Goal: Complete application form

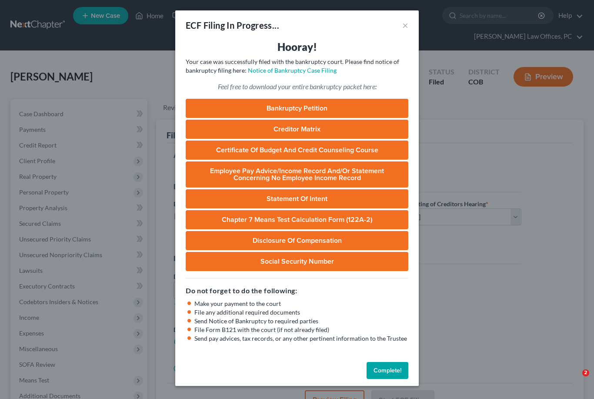
select select "0"
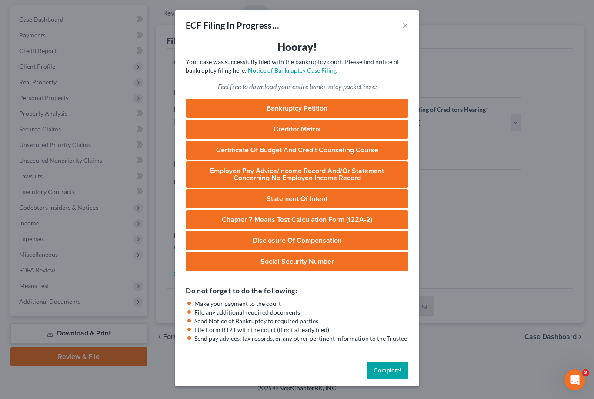
click at [391, 365] on button "Complete!" at bounding box center [388, 370] width 42 height 17
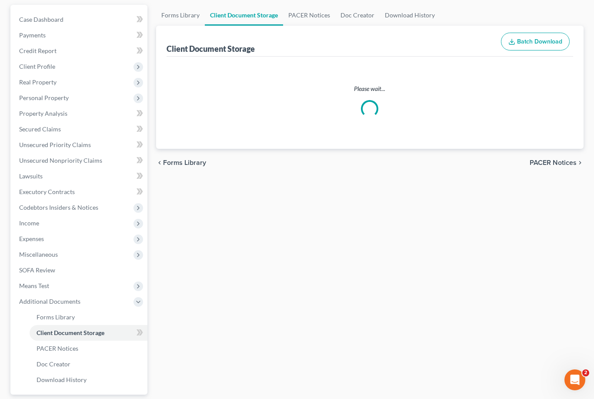
select select "5"
select select "28"
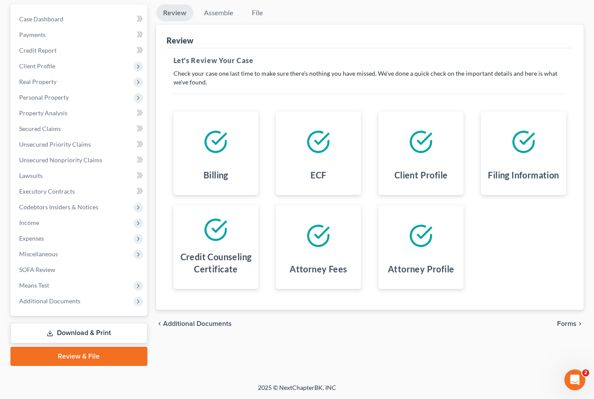
scroll to position [94, 0]
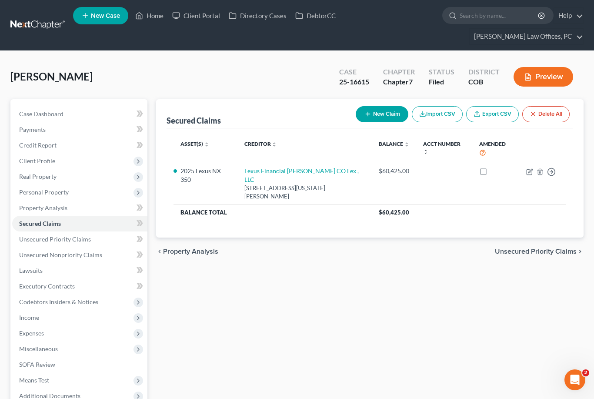
click at [156, 20] on link "Home" at bounding box center [149, 16] width 37 height 16
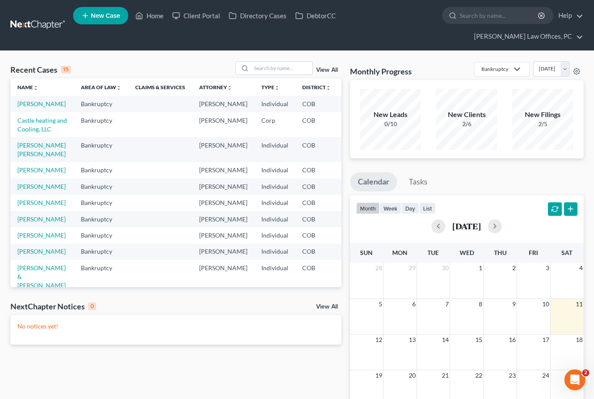
click at [24, 133] on link "Castle heating and Cooling, LLC" at bounding box center [42, 125] width 50 height 16
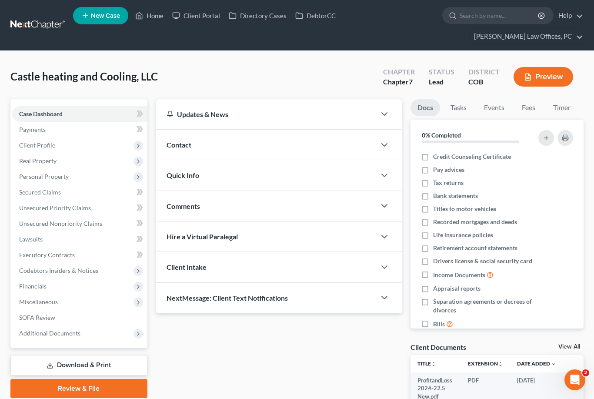
scroll to position [53, 0]
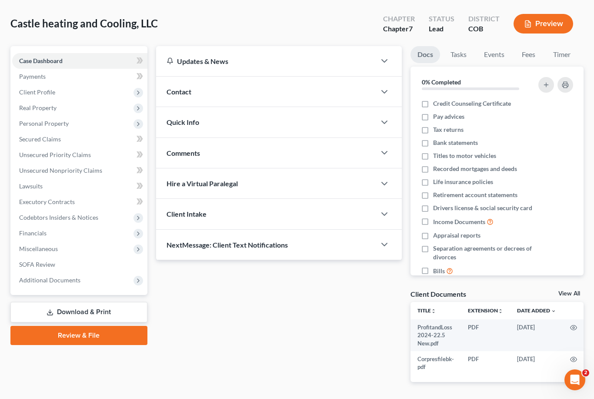
click at [117, 307] on link "Download & Print" at bounding box center [78, 312] width 137 height 20
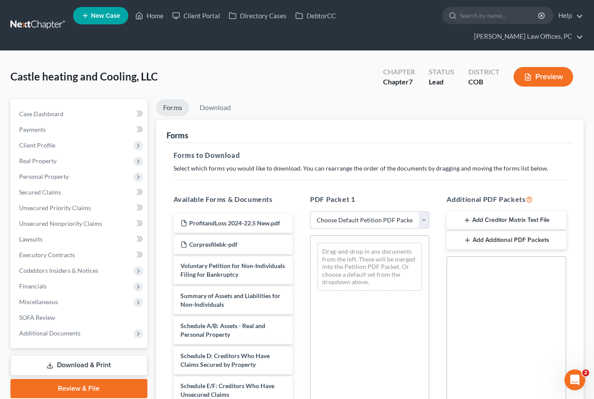
click at [422, 218] on select "Choose Default Petition PDF Packet Complete Bankruptcy Petition (all forms and …" at bounding box center [369, 219] width 119 height 17
select select "0"
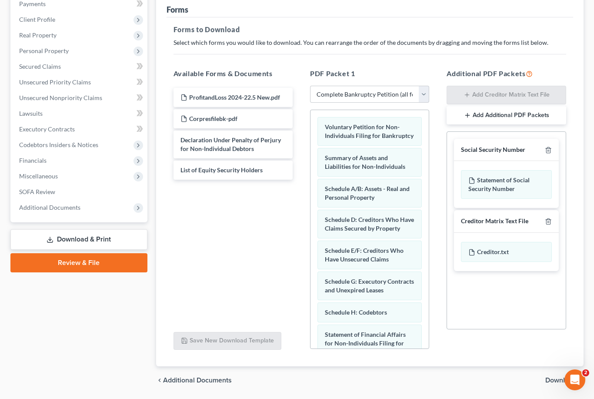
click at [562, 378] on span "Download" at bounding box center [560, 380] width 31 height 7
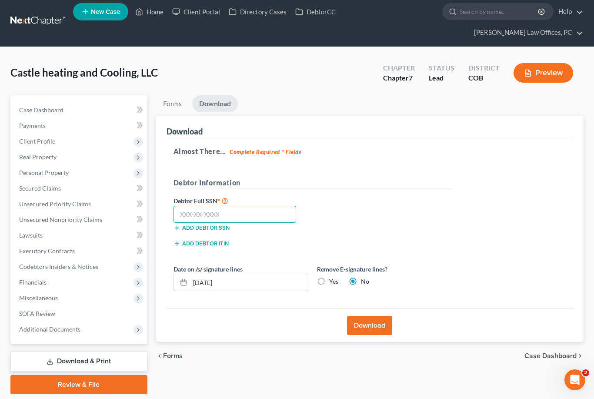
click at [223, 216] on input "text" at bounding box center [235, 214] width 123 height 17
type input "123-45-6789"
click at [370, 328] on button "Download" at bounding box center [369, 325] width 45 height 19
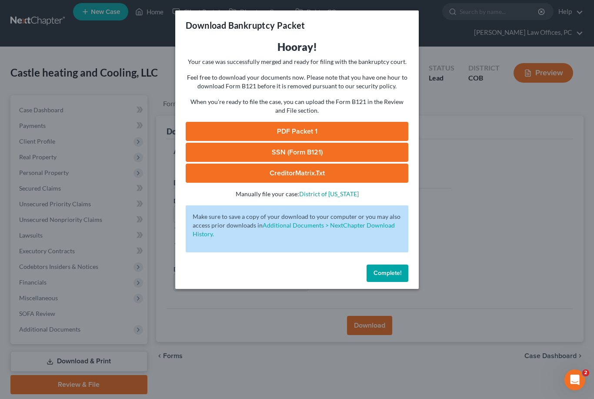
click at [301, 127] on link "PDF Packet 1" at bounding box center [297, 131] width 223 height 19
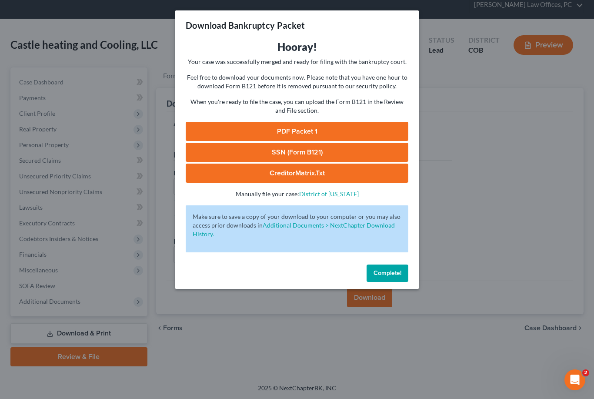
click at [395, 274] on span "Complete!" at bounding box center [388, 272] width 28 height 7
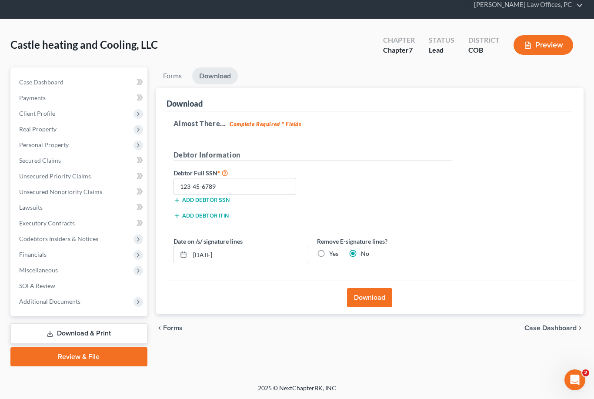
click at [53, 241] on span "Codebtors Insiders & Notices" at bounding box center [58, 238] width 79 height 7
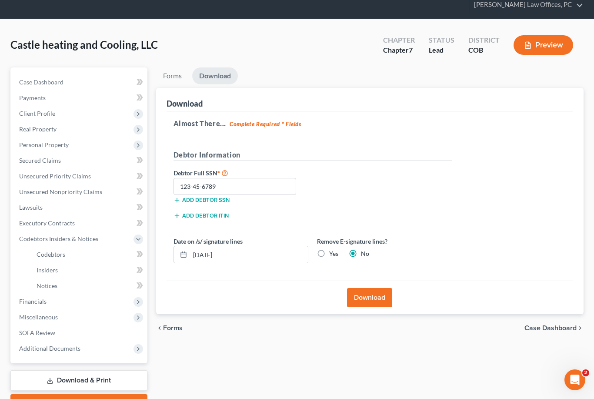
click at [56, 253] on span "Codebtors" at bounding box center [51, 254] width 29 height 7
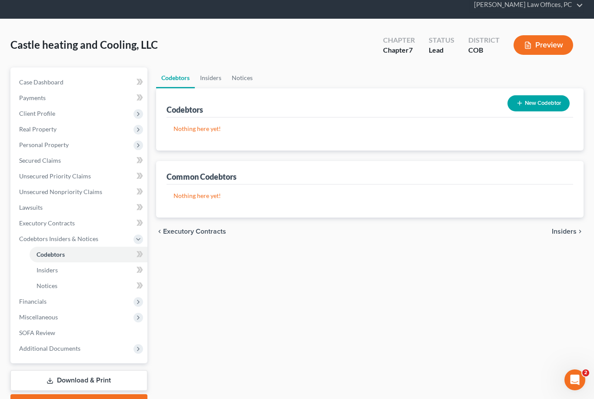
click at [531, 105] on button "New Codebtor" at bounding box center [539, 103] width 62 height 16
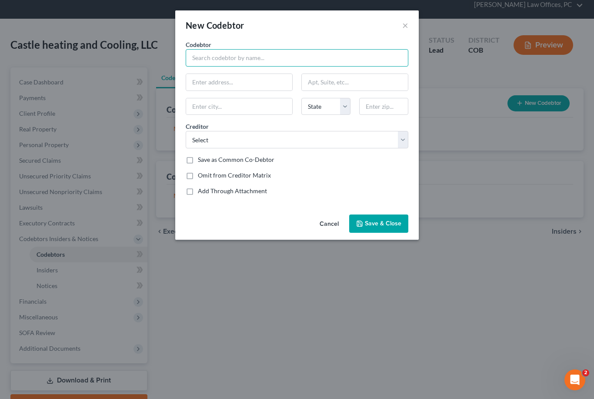
click at [292, 59] on input "text" at bounding box center [297, 57] width 223 height 17
type input "[PERSON_NAME]"
click at [244, 82] on input "text" at bounding box center [239, 82] width 106 height 17
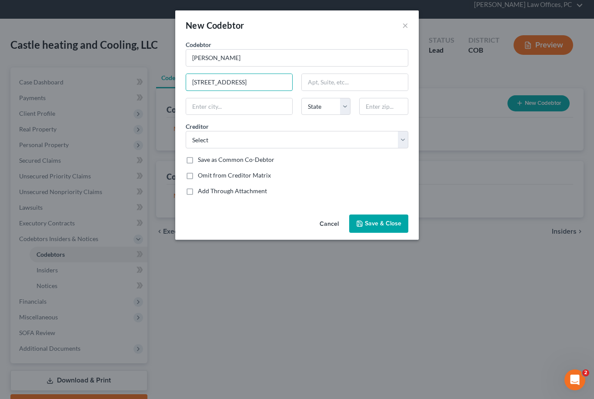
type input "[STREET_ADDRESS]"
click at [243, 106] on input "text" at bounding box center [239, 106] width 106 height 17
type input "Greeley"
click at [343, 105] on select "State [US_STATE] AK AR AZ CA CO CT DE DC [GEOGRAPHIC_DATA] [GEOGRAPHIC_DATA] GU…" at bounding box center [325, 106] width 49 height 17
select select "5"
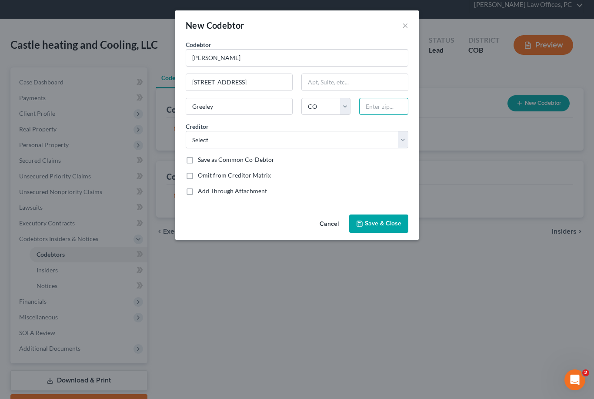
click at [389, 110] on input "text" at bounding box center [383, 106] width 49 height 17
type input "80631"
click at [198, 155] on label "Save as Common Co-Debtor" at bounding box center [236, 159] width 77 height 9
click at [201, 155] on input "Save as Common Co-Debtor" at bounding box center [204, 158] width 6 height 6
checkbox input "true"
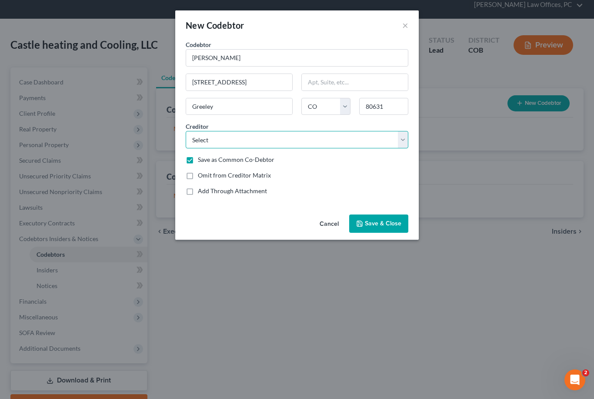
click at [405, 141] on select "Select Ally Fincl Verizon Wireless Bluevine [PERSON_NAME] Funding Knight Capita…" at bounding box center [297, 139] width 223 height 17
select select "7"
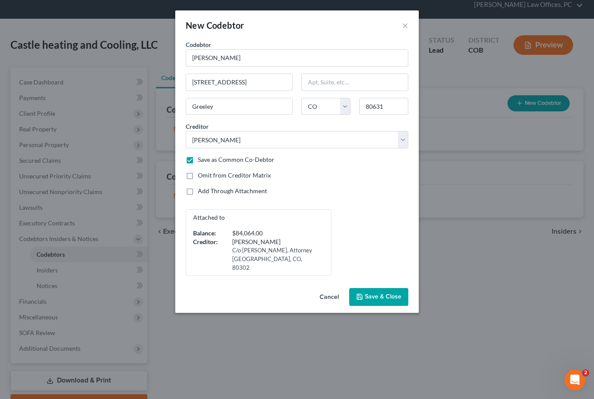
click at [389, 293] on span "Save & Close" at bounding box center [383, 296] width 37 height 7
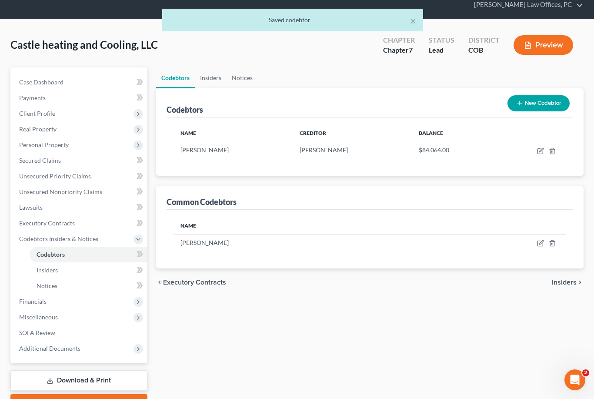
click at [539, 103] on button "New Codebtor" at bounding box center [539, 103] width 62 height 16
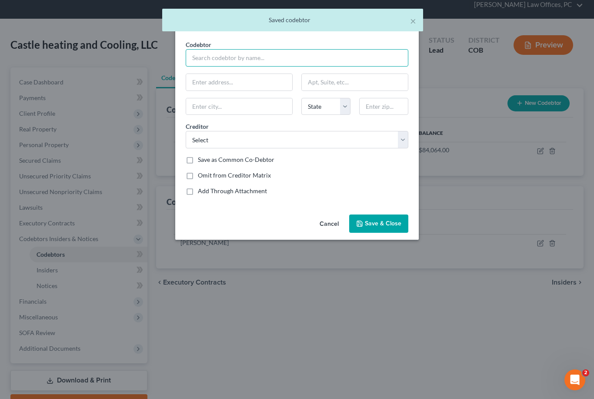
click at [278, 56] on input "text" at bounding box center [297, 57] width 223 height 17
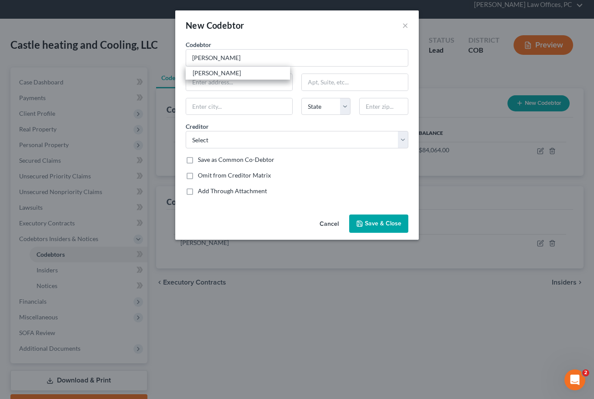
click at [229, 74] on div "[PERSON_NAME]" at bounding box center [238, 73] width 90 height 9
type input "[PERSON_NAME]"
type input "[STREET_ADDRESS]"
type input "Greeley"
select select "5"
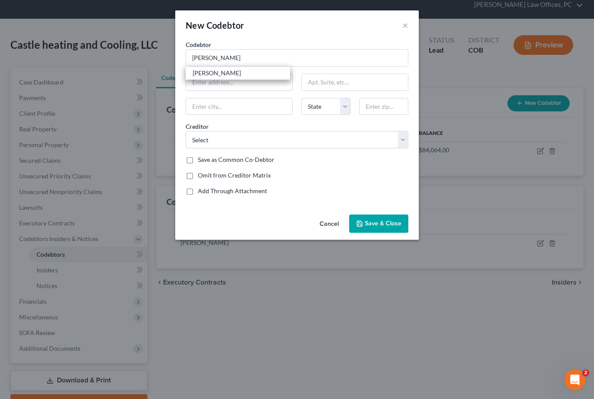
type input "80631"
click at [198, 159] on label "Save as Common Co-Debtor" at bounding box center [236, 159] width 77 height 9
click at [201, 159] on input "Save as Common Co-Debtor" at bounding box center [204, 158] width 6 height 6
checkbox input "true"
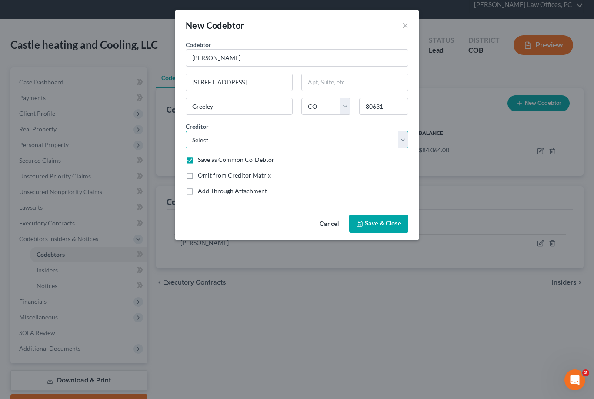
click at [404, 142] on select "Select Ally Fincl Verizon Wireless Bluevine [PERSON_NAME] Funding Knight Capita…" at bounding box center [297, 139] width 223 height 17
select select "0"
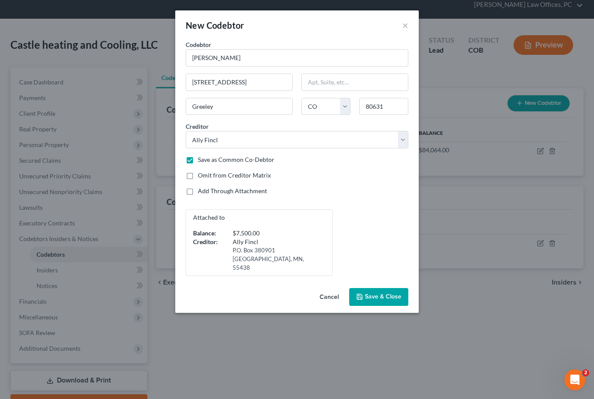
click at [388, 293] on span "Save & Close" at bounding box center [383, 296] width 37 height 7
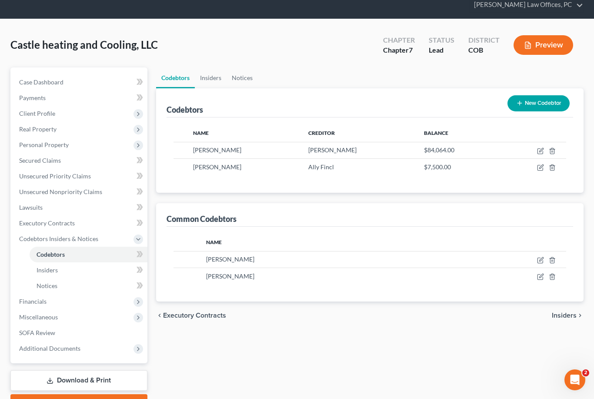
click at [548, 108] on button "New Codebtor" at bounding box center [539, 103] width 62 height 16
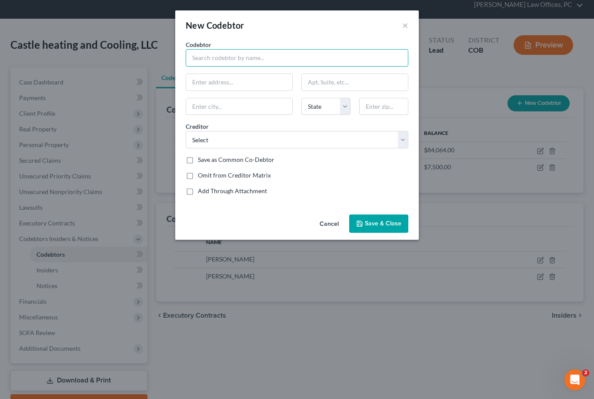
click at [269, 60] on input "text" at bounding box center [297, 57] width 223 height 17
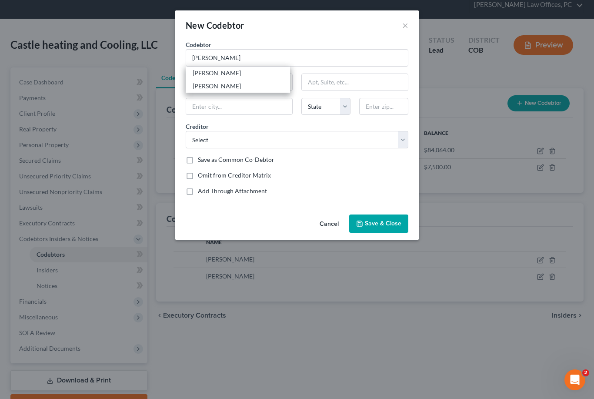
click at [236, 72] on div "[PERSON_NAME]" at bounding box center [238, 73] width 90 height 9
type input "[PERSON_NAME]"
type input "[STREET_ADDRESS]"
type input "Greeley"
select select "5"
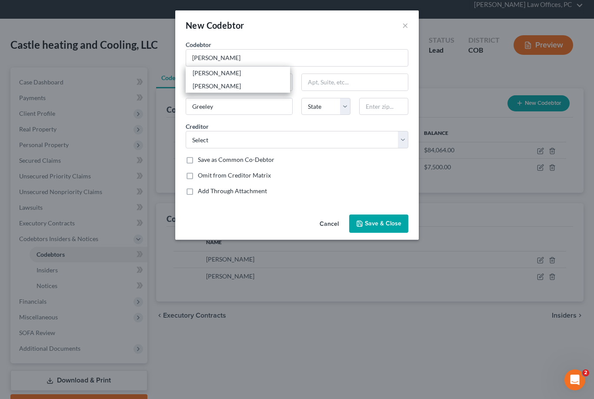
type input "80631"
click at [198, 161] on label "Save as Common Co-Debtor" at bounding box center [236, 159] width 77 height 9
click at [201, 161] on input "Save as Common Co-Debtor" at bounding box center [204, 158] width 6 height 6
checkbox input "true"
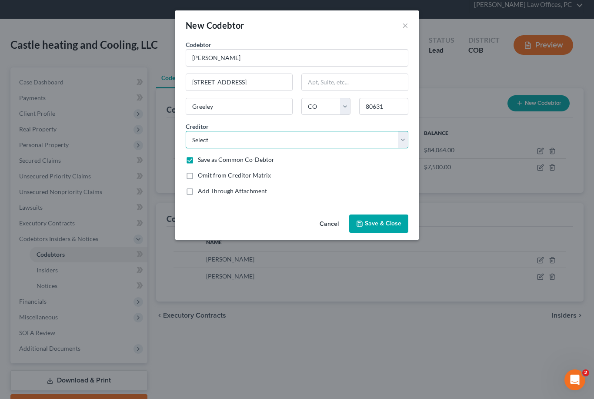
click at [401, 140] on select "Select Ally Fincl Verizon Wireless Bluevine [PERSON_NAME] Funding Knight Capita…" at bounding box center [297, 139] width 223 height 17
select select "1"
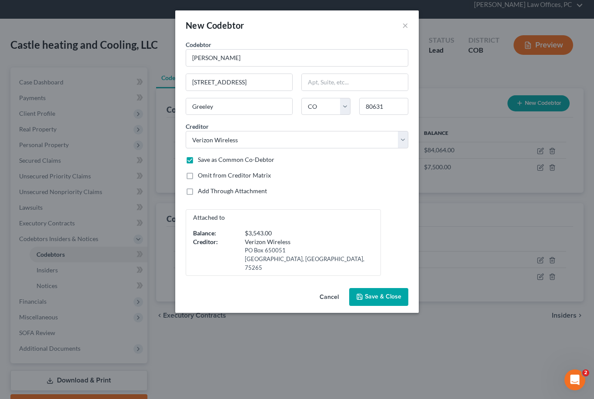
click at [384, 293] on span "Save & Close" at bounding box center [383, 296] width 37 height 7
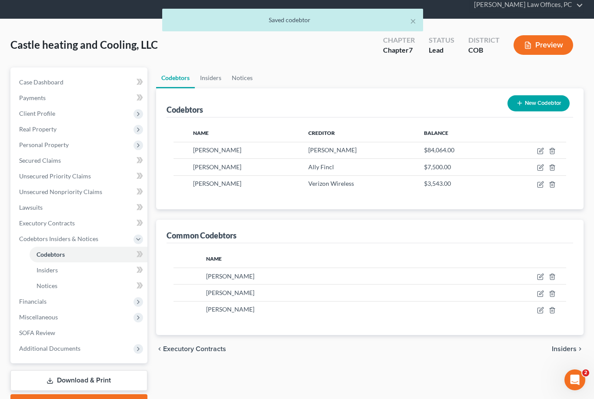
click at [546, 100] on button "New Codebtor" at bounding box center [539, 103] width 62 height 16
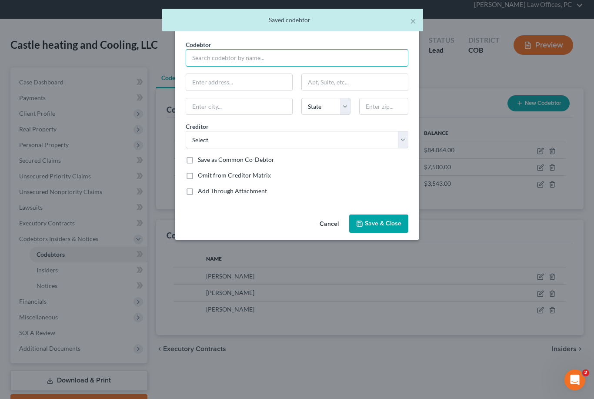
click at [267, 56] on input "text" at bounding box center [297, 57] width 223 height 17
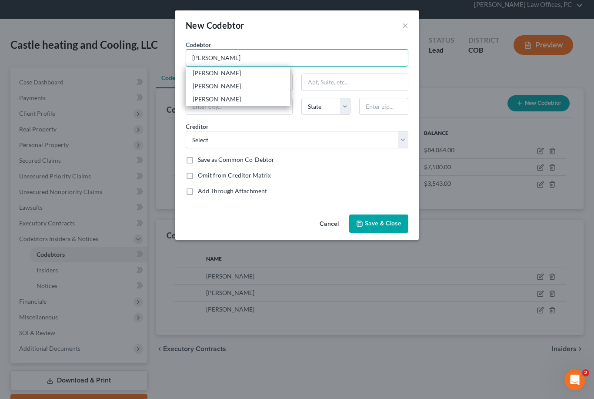
type input "[PERSON_NAME]"
click at [237, 71] on div "[PERSON_NAME]" at bounding box center [238, 73] width 90 height 9
type input "[STREET_ADDRESS]"
type input "Greeley"
select select "5"
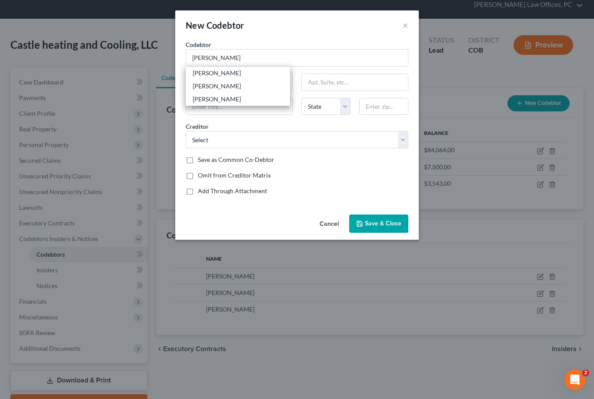
type input "80631"
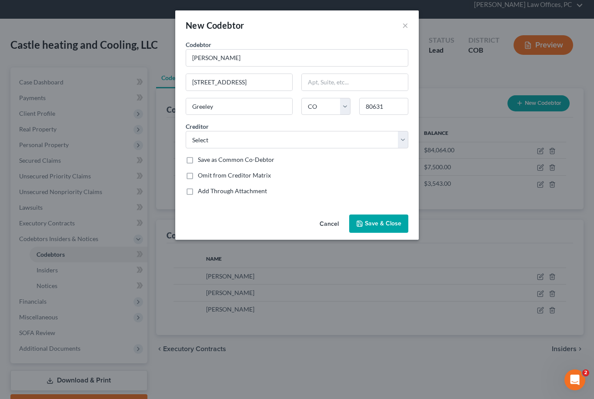
click at [198, 160] on label "Save as Common Co-Debtor" at bounding box center [236, 159] width 77 height 9
click at [201, 160] on input "Save as Common Co-Debtor" at bounding box center [204, 158] width 6 height 6
checkbox input "true"
click at [399, 140] on select "Select Ally Fincl Verizon Wireless Bluevine [PERSON_NAME] Funding Knight Capita…" at bounding box center [297, 139] width 223 height 17
select select "2"
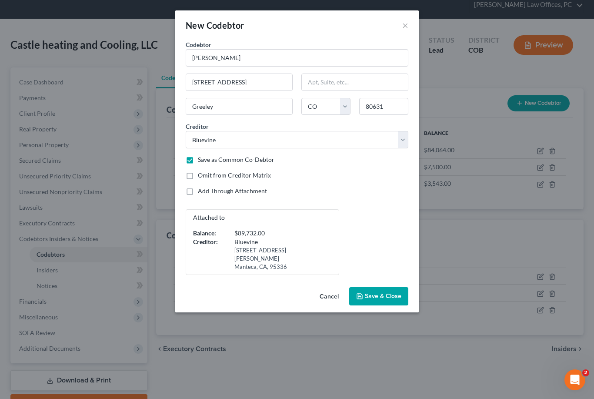
click at [392, 292] on span "Save & Close" at bounding box center [383, 295] width 37 height 7
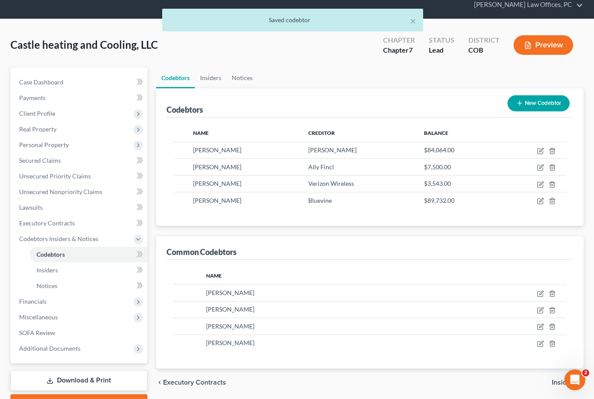
click at [543, 97] on button "New Codebtor" at bounding box center [539, 103] width 62 height 16
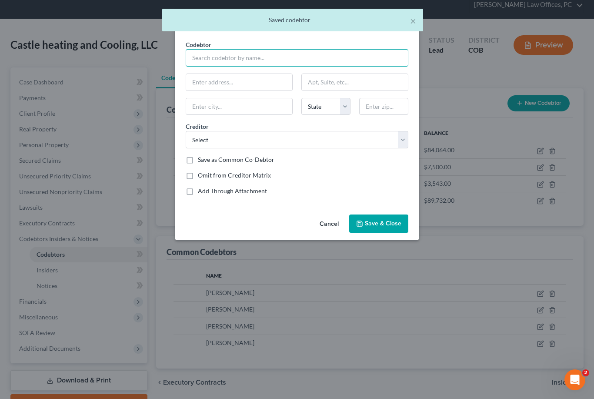
click at [287, 53] on input "text" at bounding box center [297, 57] width 223 height 17
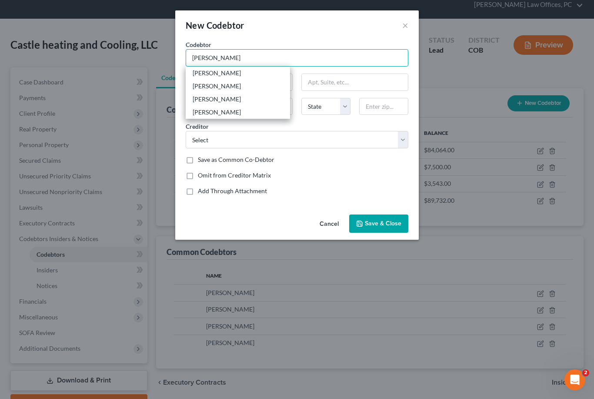
type input "[PERSON_NAME]"
click at [245, 70] on div "[PERSON_NAME]" at bounding box center [238, 73] width 90 height 9
type input "[STREET_ADDRESS]"
type input "Greeley"
select select "5"
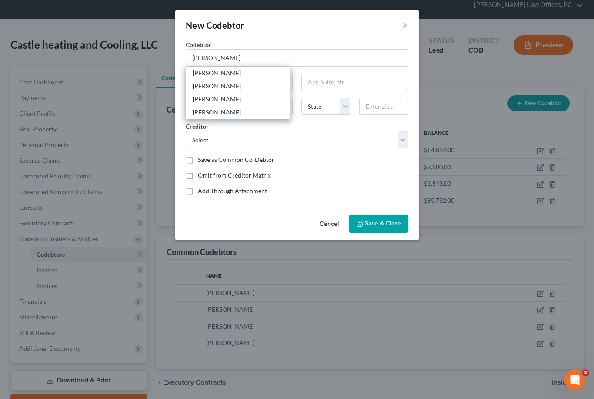
type input "80631"
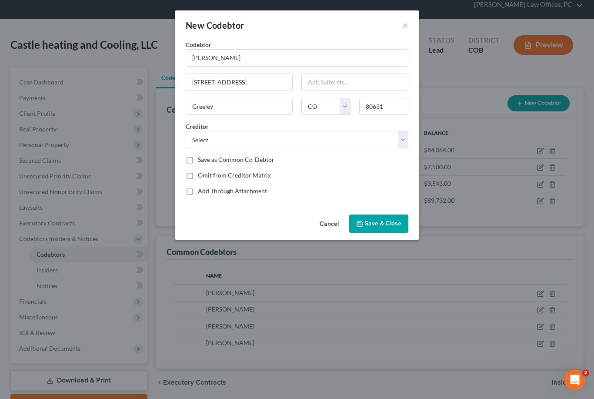
click at [198, 157] on label "Save as Common Co-Debtor" at bounding box center [236, 159] width 77 height 9
click at [201, 157] on input "Save as Common Co-Debtor" at bounding box center [204, 158] width 6 height 6
checkbox input "true"
click at [390, 221] on span "Save & Close" at bounding box center [383, 223] width 37 height 7
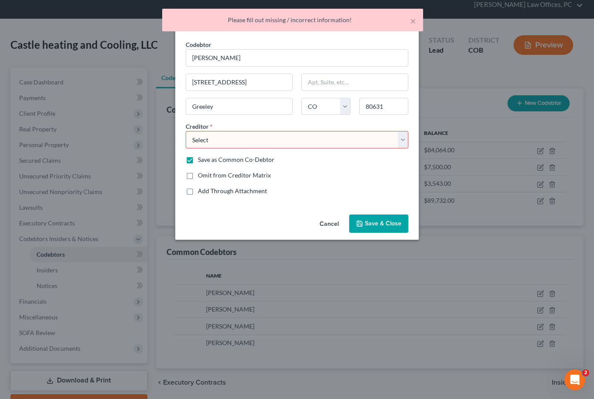
click at [403, 140] on select "Select Ally Fincl Verizon Wireless Bluevine [PERSON_NAME] Funding Knight Capita…" at bounding box center [297, 139] width 223 height 17
select select "3"
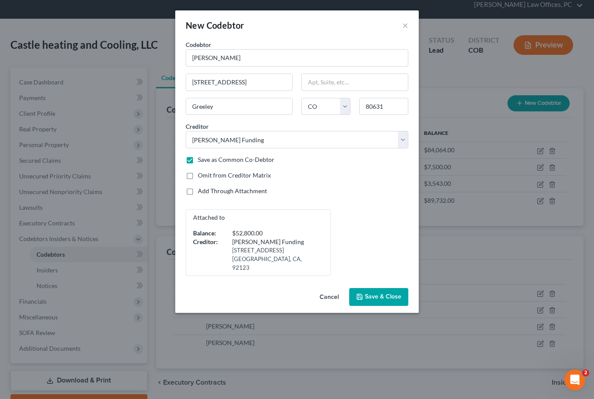
click at [383, 293] on span "Save & Close" at bounding box center [383, 296] width 37 height 7
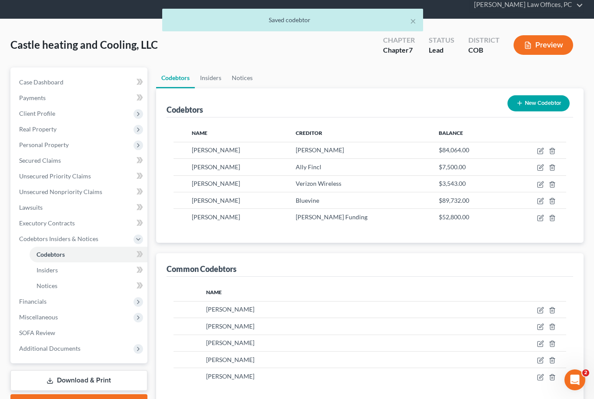
click at [549, 104] on button "New Codebtor" at bounding box center [539, 103] width 62 height 16
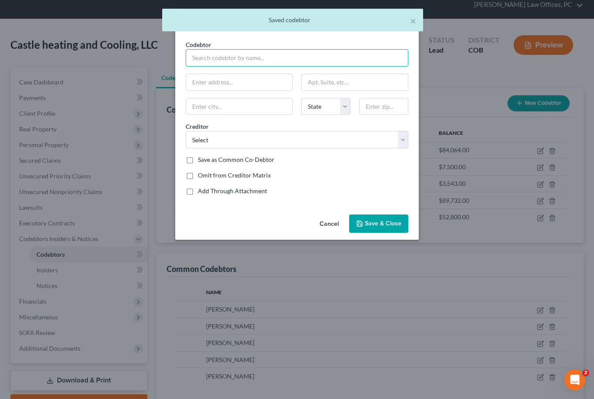
click at [311, 63] on input "text" at bounding box center [297, 57] width 223 height 17
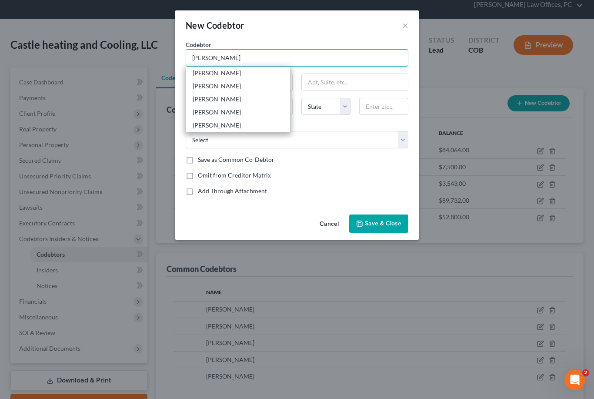
type input "[PERSON_NAME]"
click at [252, 75] on div "[PERSON_NAME]" at bounding box center [238, 73] width 90 height 9
type input "[STREET_ADDRESS]"
type input "Greeley"
select select "5"
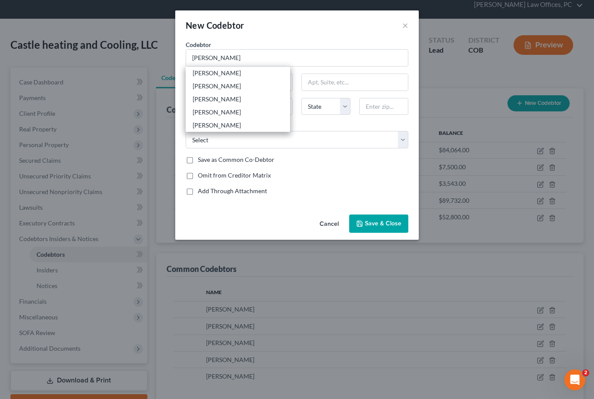
type input "80631"
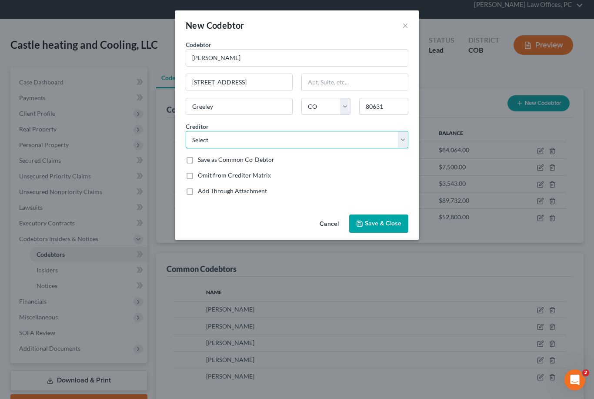
click at [400, 138] on select "Select Ally Fincl Verizon Wireless Bluevine [PERSON_NAME] Funding Knight Capita…" at bounding box center [297, 139] width 223 height 17
select select "4"
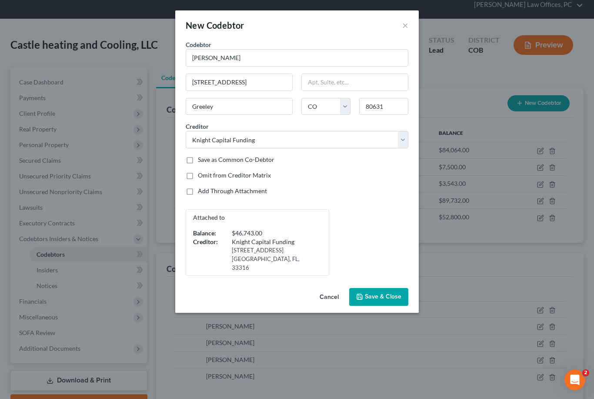
click at [198, 157] on label "Save as Common Co-Debtor" at bounding box center [236, 159] width 77 height 9
click at [201, 157] on input "Save as Common Co-Debtor" at bounding box center [204, 158] width 6 height 6
checkbox input "true"
click at [393, 293] on span "Save & Close" at bounding box center [383, 296] width 37 height 7
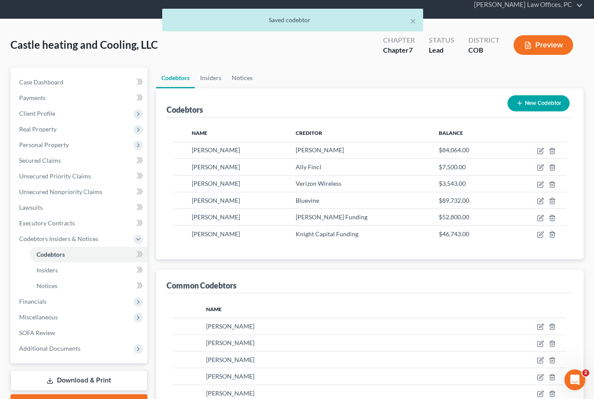
click at [539, 104] on button "New Codebtor" at bounding box center [539, 103] width 62 height 16
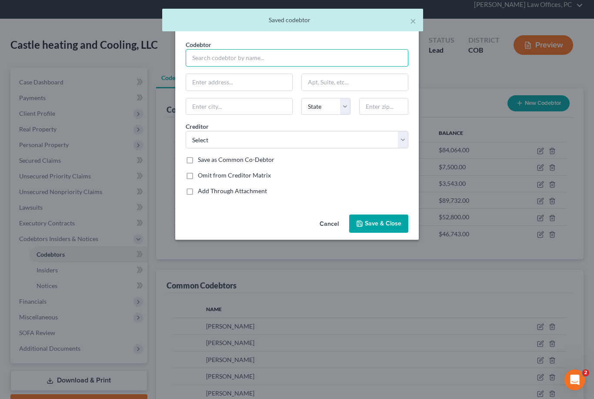
click at [328, 66] on input "text" at bounding box center [297, 57] width 223 height 17
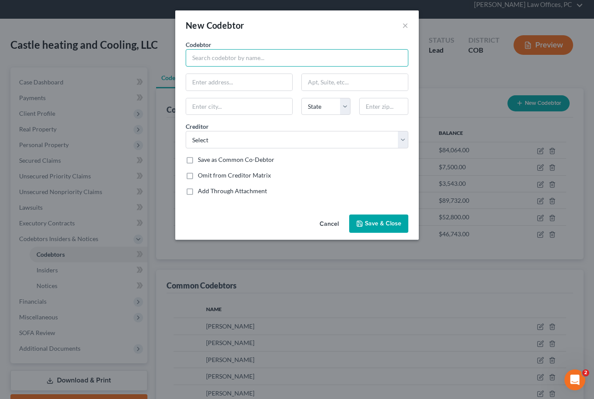
type input "J"
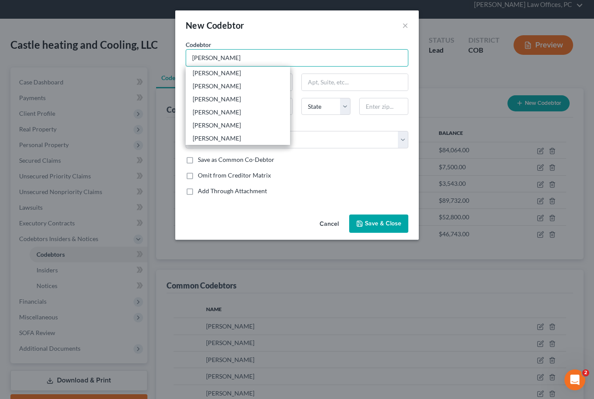
type input "[PERSON_NAME]"
click at [248, 77] on div "[PERSON_NAME]" at bounding box center [238, 73] width 90 height 9
type input "[STREET_ADDRESS]"
type input "Greeley"
select select "5"
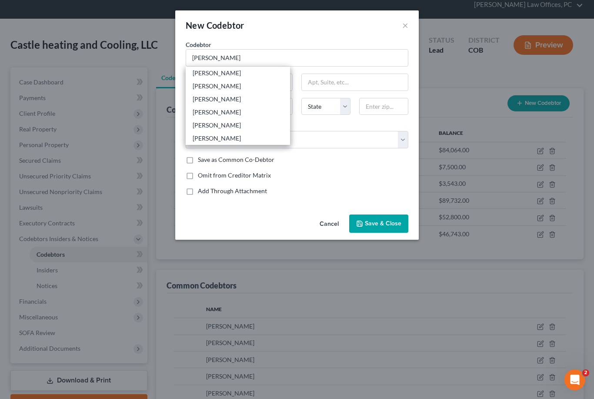
type input "80631"
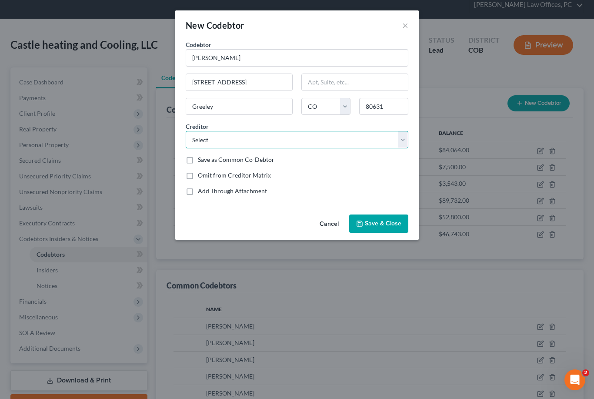
click at [397, 140] on select "Select Ally Fincl Verizon Wireless Bluevine [PERSON_NAME] Funding Knight Capita…" at bounding box center [297, 139] width 223 height 17
select select "4"
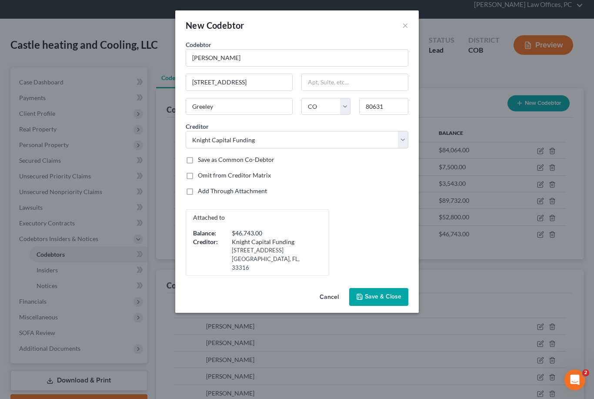
click at [198, 157] on label "Save as Common Co-Debtor" at bounding box center [236, 159] width 77 height 9
click at [201, 157] on input "Save as Common Co-Debtor" at bounding box center [204, 158] width 6 height 6
checkbox input "true"
click at [390, 293] on span "Save & Close" at bounding box center [383, 296] width 37 height 7
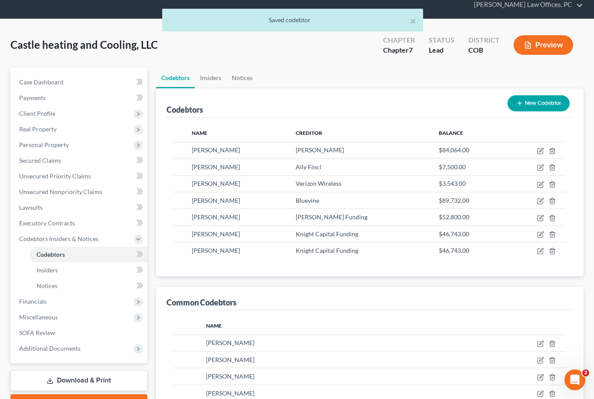
click at [541, 106] on button "New Codebtor" at bounding box center [539, 103] width 62 height 16
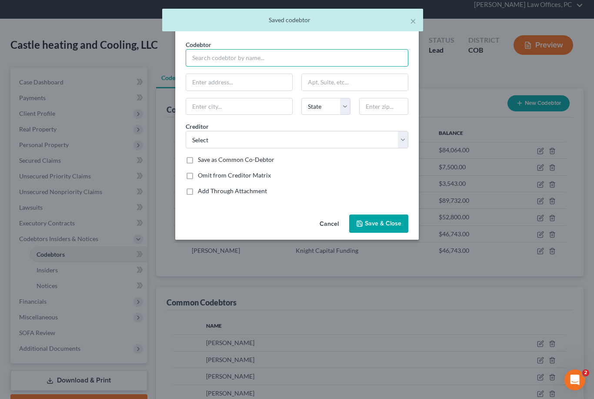
click at [308, 53] on input "text" at bounding box center [297, 57] width 223 height 17
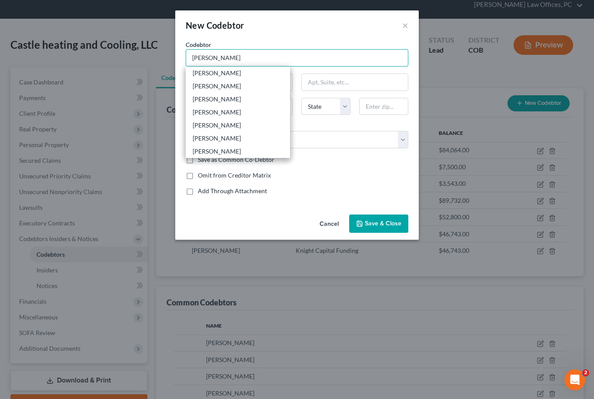
type input "[PERSON_NAME]"
click at [251, 75] on div "[PERSON_NAME]" at bounding box center [238, 73] width 90 height 9
type input "[STREET_ADDRESS]"
type input "Greeley"
select select "5"
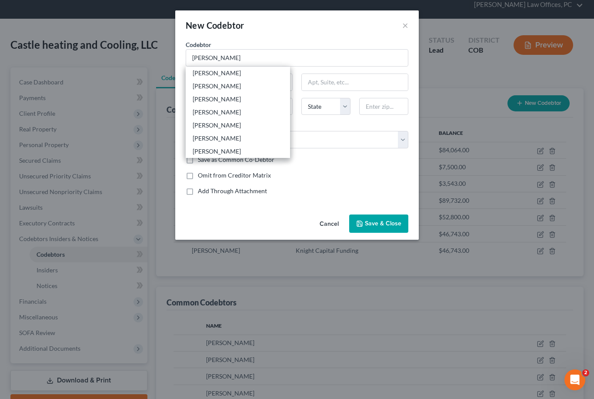
type input "80631"
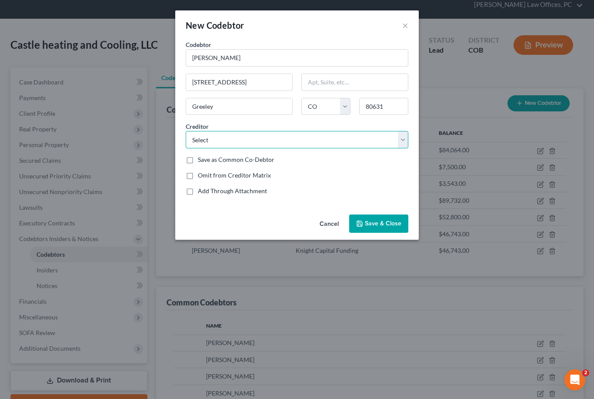
click at [404, 141] on select "Select Ally Fincl Verizon Wireless Bluevine [PERSON_NAME] Funding Knight Capita…" at bounding box center [297, 139] width 223 height 17
select select "5"
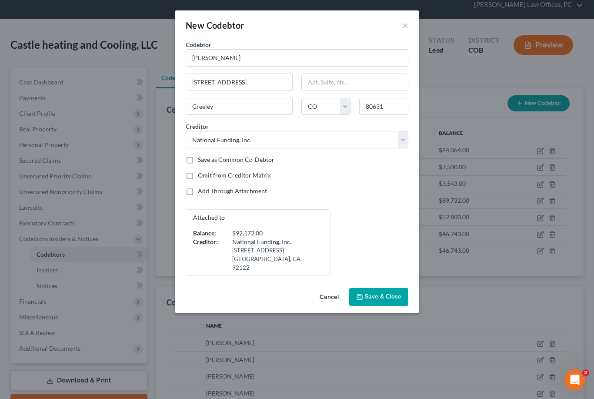
click at [198, 160] on label "Save as Common Co-Debtor" at bounding box center [236, 159] width 77 height 9
click at [201, 160] on input "Save as Common Co-Debtor" at bounding box center [204, 158] width 6 height 6
checkbox input "true"
click at [388, 293] on span "Save & Close" at bounding box center [383, 296] width 37 height 7
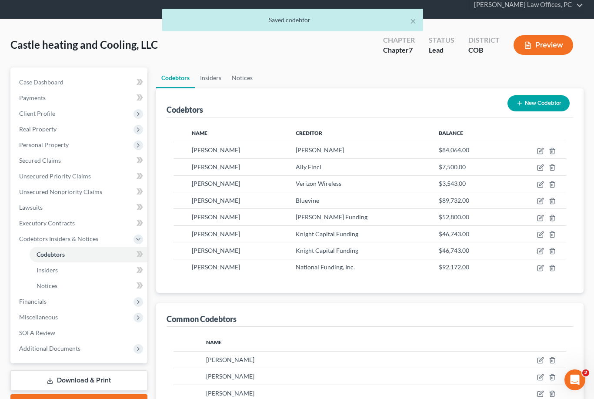
click at [549, 102] on button "New Codebtor" at bounding box center [539, 103] width 62 height 16
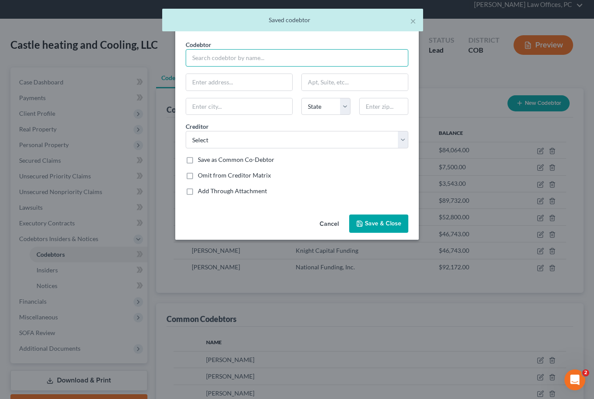
click at [331, 59] on input "text" at bounding box center [297, 57] width 223 height 17
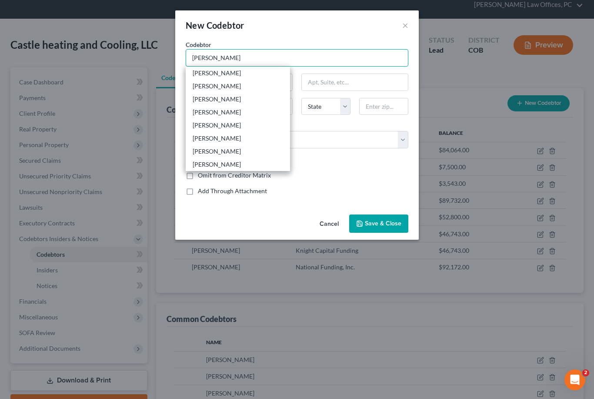
type input "[PERSON_NAME]"
click at [269, 72] on div "[PERSON_NAME]" at bounding box center [238, 73] width 90 height 9
type input "[STREET_ADDRESS]"
type input "Greeley"
select select "5"
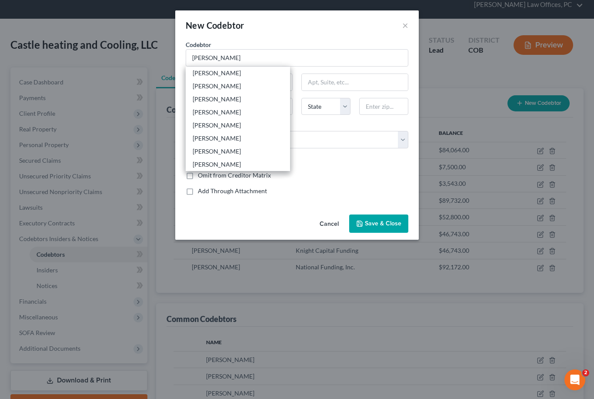
type input "80631"
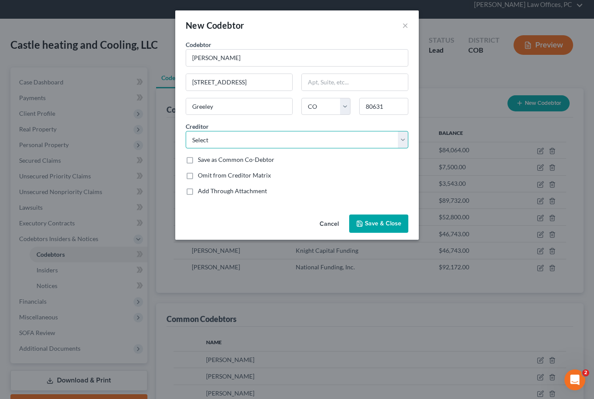
click at [400, 143] on select "Select Ally Fincl Verizon Wireless Bluevine [PERSON_NAME] Funding Knight Capita…" at bounding box center [297, 139] width 223 height 17
select select "6"
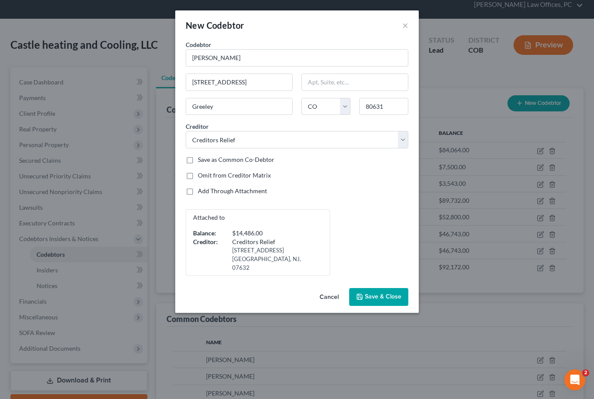
click at [198, 162] on label "Save as Common Co-Debtor" at bounding box center [236, 159] width 77 height 9
click at [201, 161] on input "Save as Common Co-Debtor" at bounding box center [204, 158] width 6 height 6
checkbox input "true"
click at [378, 293] on span "Save & Close" at bounding box center [383, 296] width 37 height 7
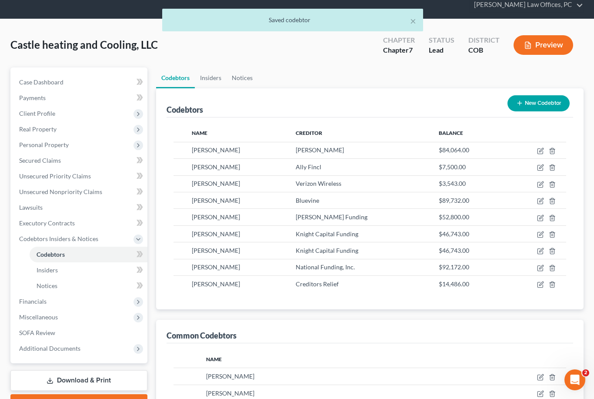
click at [545, 103] on button "New Codebtor" at bounding box center [539, 103] width 62 height 16
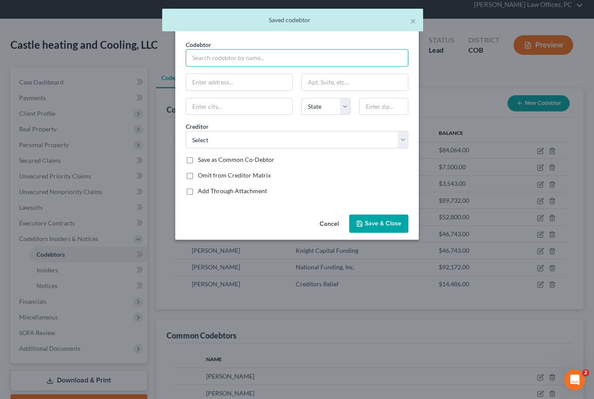
click at [326, 57] on input "text" at bounding box center [297, 57] width 223 height 17
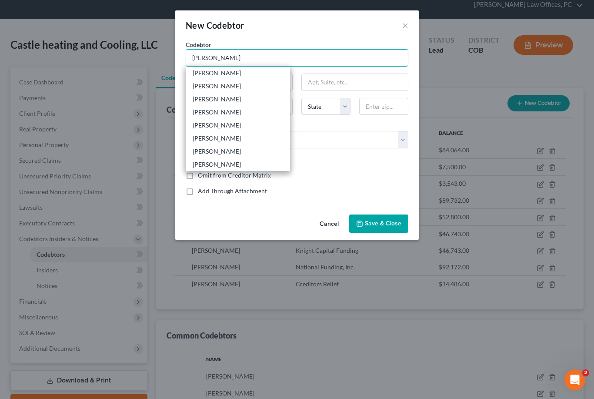
type input "[PERSON_NAME]"
click at [259, 76] on div "[PERSON_NAME]" at bounding box center [238, 73] width 90 height 9
type input "[STREET_ADDRESS]"
type input "Greeley"
select select "5"
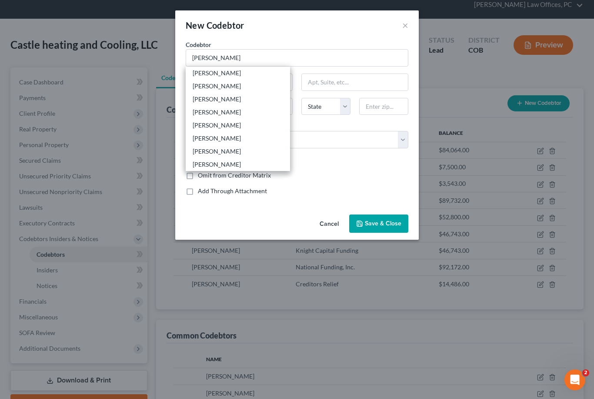
type input "80631"
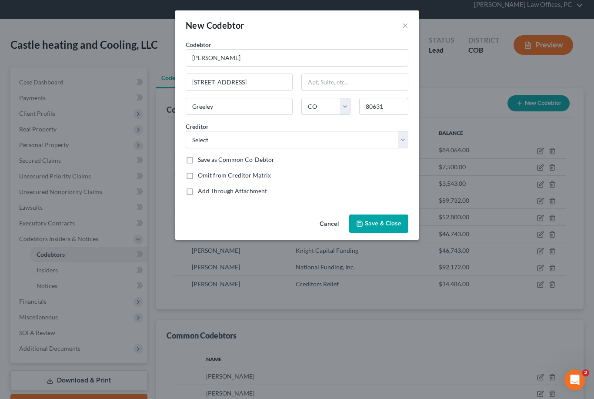
click at [198, 164] on label "Save as Common Co-Debtor" at bounding box center [236, 159] width 77 height 9
click at [201, 161] on input "Save as Common Co-Debtor" at bounding box center [204, 158] width 6 height 6
checkbox input "true"
click at [404, 140] on select "Select Ally Fincl Verizon Wireless Bluevine [PERSON_NAME] Funding Knight Capita…" at bounding box center [297, 139] width 223 height 17
select select "7"
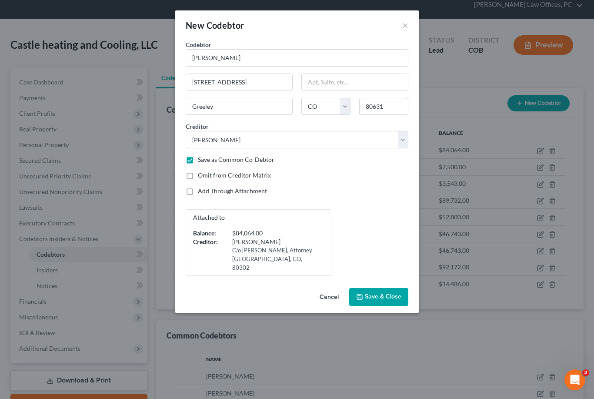
click at [371, 293] on span "Save & Close" at bounding box center [383, 296] width 37 height 7
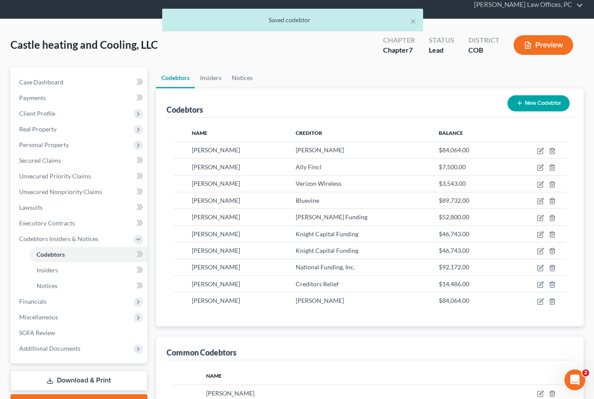
click at [537, 107] on button "New Codebtor" at bounding box center [539, 103] width 62 height 16
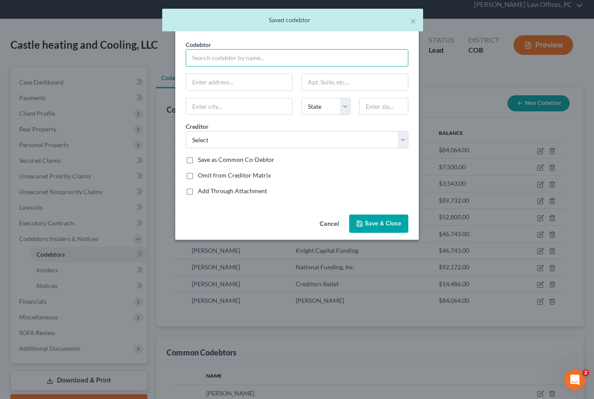
click at [333, 57] on input "text" at bounding box center [297, 57] width 223 height 17
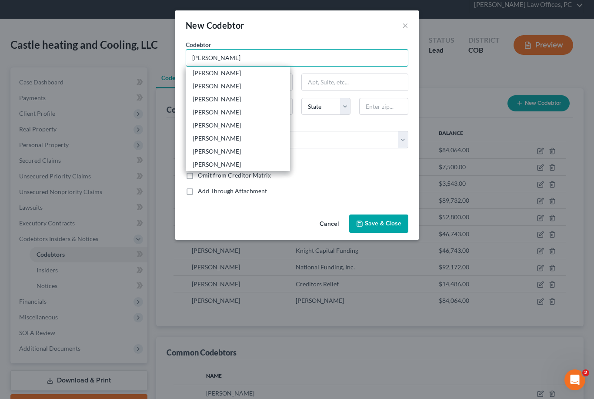
type input "[PERSON_NAME]"
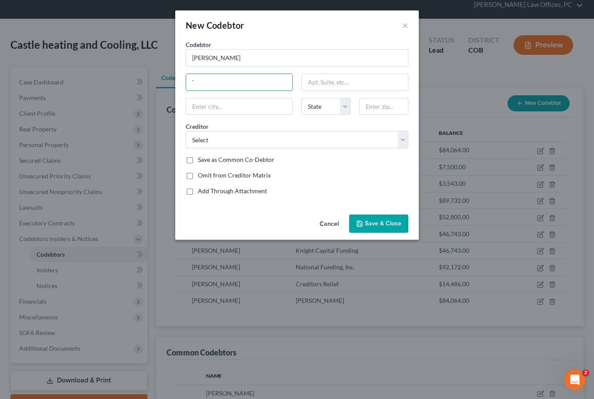
type input "'"
click at [198, 164] on label "Save as Common Co-Debtor" at bounding box center [236, 159] width 77 height 9
click at [201, 161] on input "Save as Common Co-Debtor" at bounding box center [204, 158] width 6 height 6
checkbox input "true"
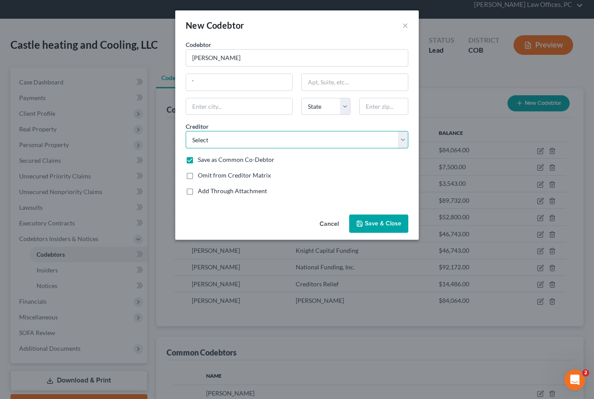
click at [405, 144] on select "Select Ally Fincl Verizon Wireless Bluevine [PERSON_NAME] Funding Knight Capita…" at bounding box center [297, 139] width 223 height 17
select select "9"
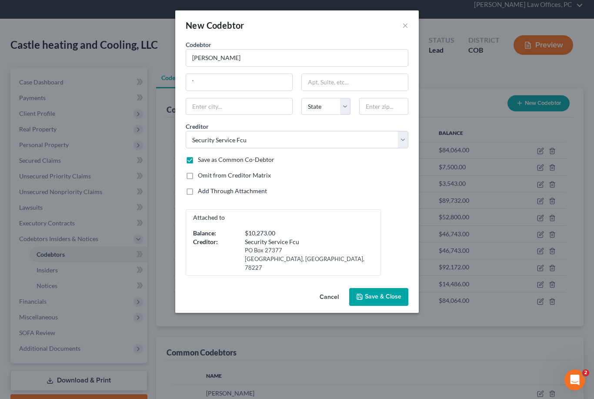
click at [382, 293] on span "Save & Close" at bounding box center [383, 296] width 37 height 7
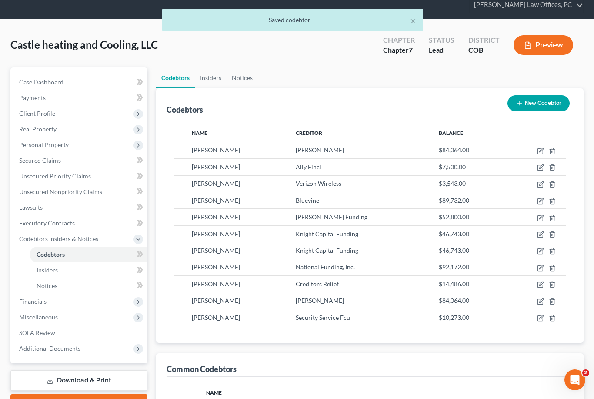
click at [550, 104] on button "New Codebtor" at bounding box center [539, 103] width 62 height 16
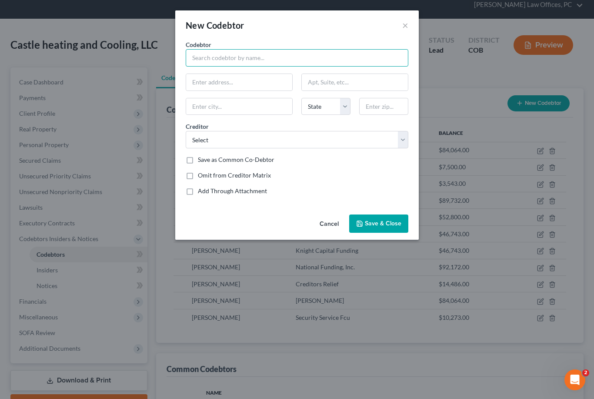
click at [288, 58] on input "text" at bounding box center [297, 57] width 223 height 17
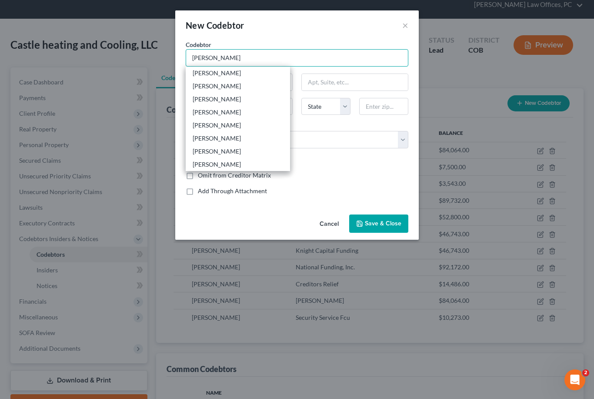
type input "[PERSON_NAME]"
click at [252, 75] on div "[PERSON_NAME]" at bounding box center [238, 73] width 90 height 9
type input "'"
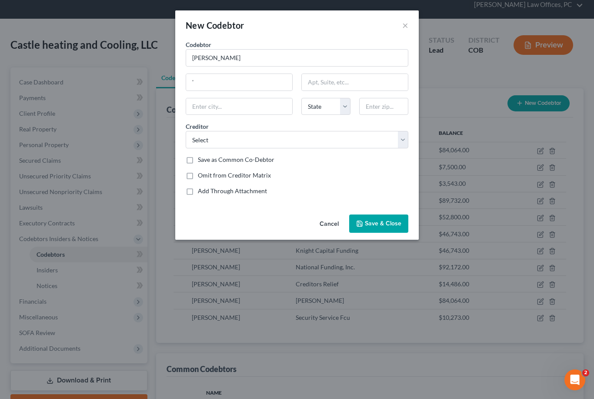
click at [198, 162] on label "Save as Common Co-Debtor" at bounding box center [236, 159] width 77 height 9
click at [201, 161] on input "Save as Common Co-Debtor" at bounding box center [204, 158] width 6 height 6
checkbox input "true"
click at [287, 59] on input "[PERSON_NAME]" at bounding box center [297, 57] width 223 height 17
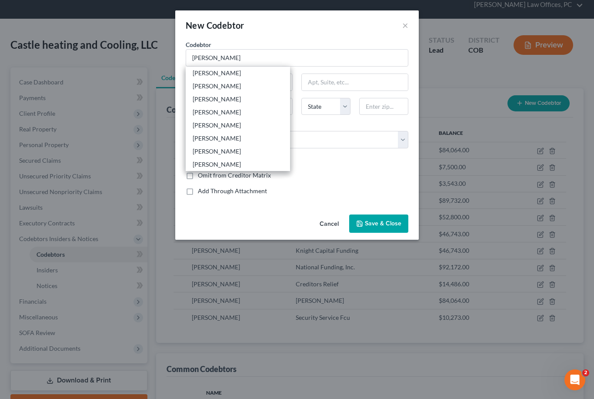
click at [232, 72] on div "[PERSON_NAME]" at bounding box center [238, 73] width 90 height 9
type input "[PERSON_NAME]"
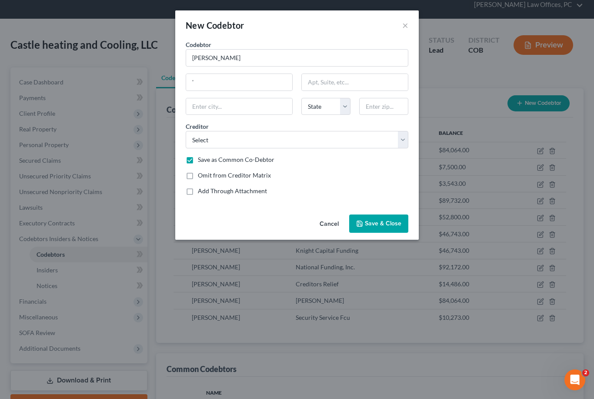
click at [198, 159] on label "Save as Common Co-Debtor" at bounding box center [236, 159] width 77 height 9
click at [201, 159] on input "Save as Common Co-Debtor" at bounding box center [204, 158] width 6 height 6
checkbox input "false"
click at [247, 57] on input "[PERSON_NAME]" at bounding box center [297, 57] width 223 height 17
type input "[PERSON_NAME]"
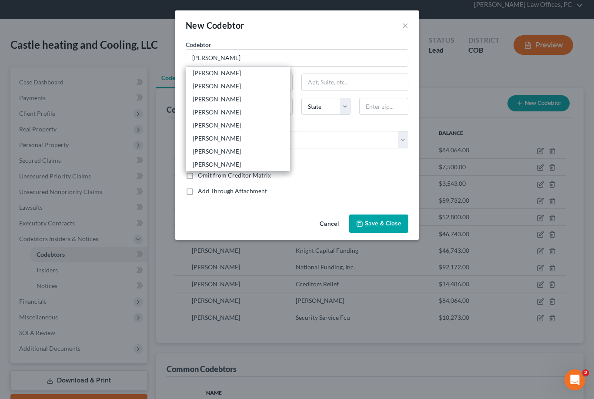
click at [235, 70] on div "[PERSON_NAME]" at bounding box center [238, 73] width 90 height 9
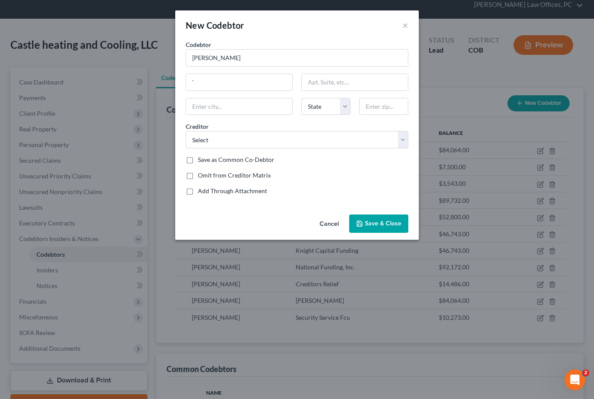
click at [198, 158] on label "Save as Common Co-Debtor" at bounding box center [236, 159] width 77 height 9
click at [201, 158] on input "Save as Common Co-Debtor" at bounding box center [204, 158] width 6 height 6
click at [198, 161] on label "Save as Common Co-Debtor" at bounding box center [236, 159] width 77 height 9
click at [201, 161] on input "Save as Common Co-Debtor" at bounding box center [204, 158] width 6 height 6
checkbox input "false"
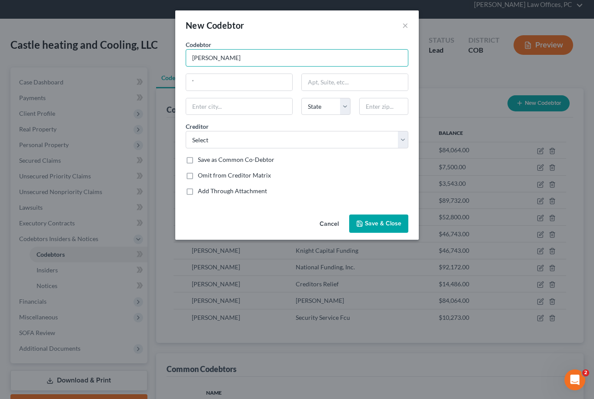
click at [254, 57] on input "[PERSON_NAME]" at bounding box center [297, 57] width 223 height 17
type input "[PERSON_NAME]"
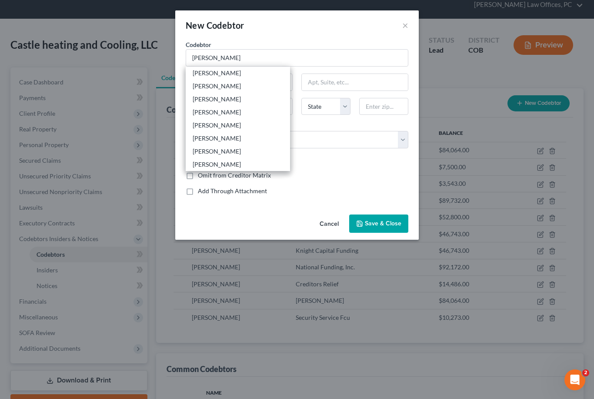
click at [241, 167] on div "[PERSON_NAME]" at bounding box center [238, 164] width 90 height 9
type input "[STREET_ADDRESS]"
type input "Greeley"
select select "5"
type input "80631"
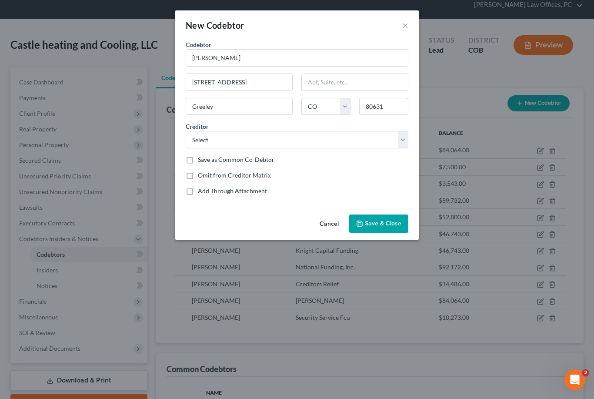
click at [198, 160] on label "Save as Common Co-Debtor" at bounding box center [236, 159] width 77 height 9
click at [201, 160] on input "Save as Common Co-Debtor" at bounding box center [204, 158] width 6 height 6
checkbox input "true"
click at [407, 133] on select "Select Ally Fincl Verizon Wireless Bluevine [PERSON_NAME] Funding Knight Capita…" at bounding box center [297, 139] width 223 height 17
select select "10"
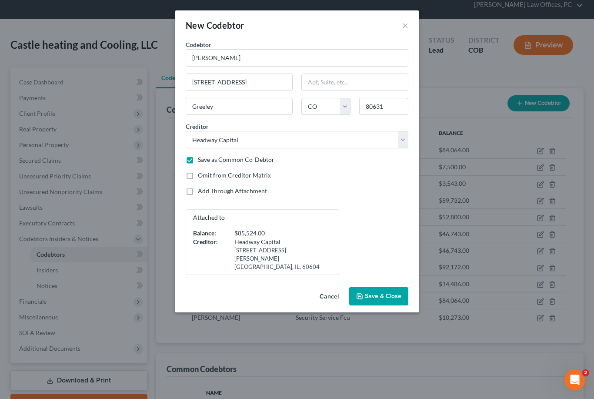
click at [381, 292] on span "Save & Close" at bounding box center [383, 295] width 37 height 7
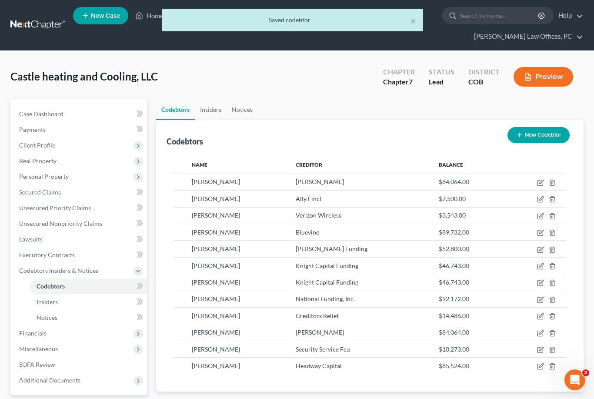
click at [542, 137] on button "New Codebtor" at bounding box center [539, 135] width 62 height 16
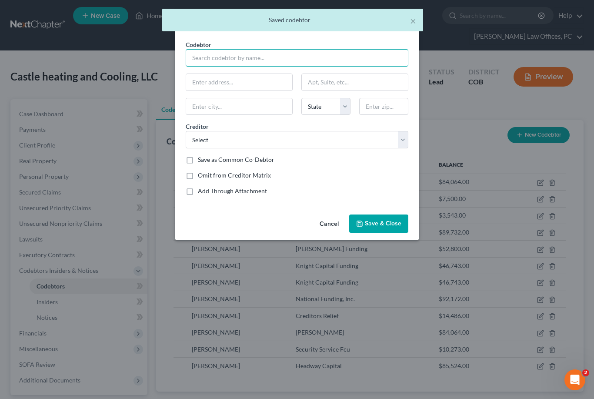
click at [319, 57] on input "text" at bounding box center [297, 57] width 223 height 17
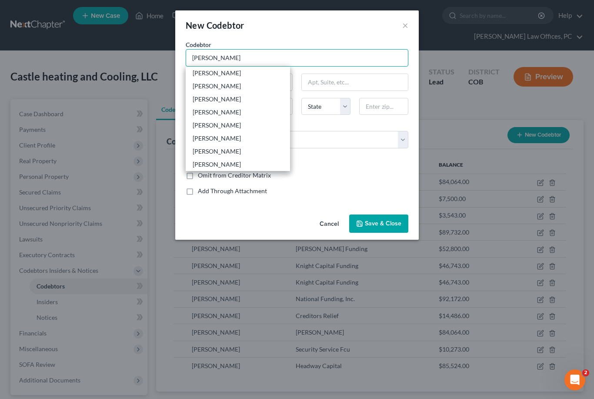
type input "[PERSON_NAME]"
click at [248, 163] on div "[PERSON_NAME]" at bounding box center [238, 164] width 90 height 9
type input "[STREET_ADDRESS]"
type input "Greeley"
select select "5"
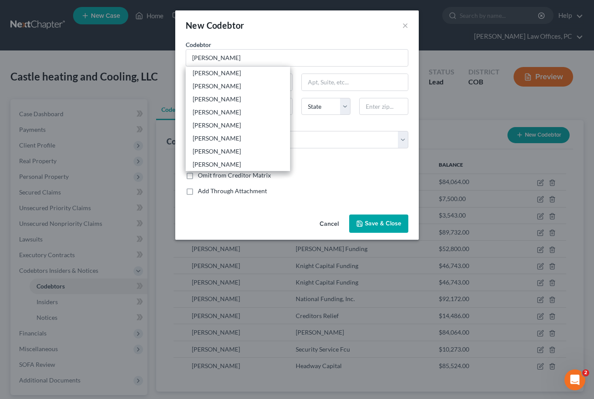
type input "80631"
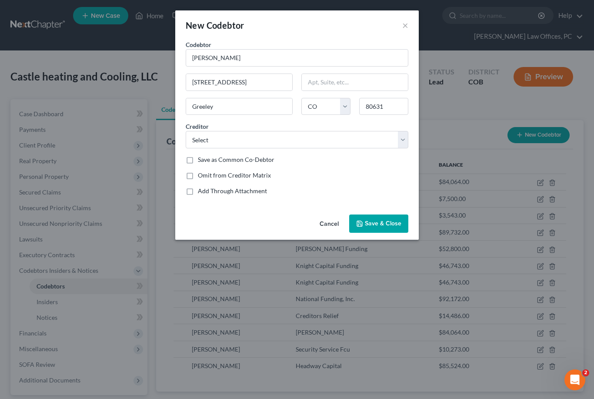
click at [198, 161] on label "Save as Common Co-Debtor" at bounding box center [236, 159] width 77 height 9
click at [201, 161] on input "Save as Common Co-Debtor" at bounding box center [204, 158] width 6 height 6
checkbox input "true"
click at [398, 138] on select "Select Ally Fincl Verizon Wireless Bluevine [PERSON_NAME] Funding Knight Capita…" at bounding box center [297, 139] width 223 height 17
select select "12"
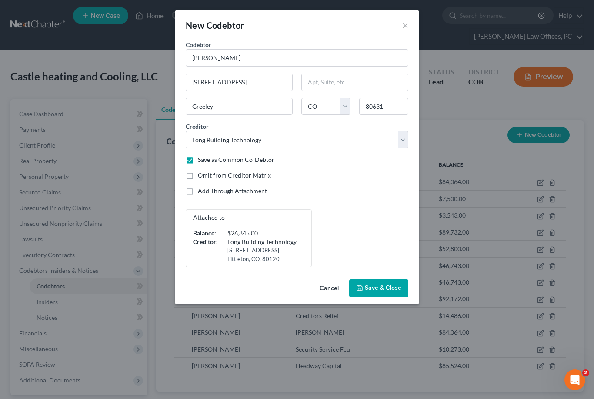
click at [388, 291] on span "Save & Close" at bounding box center [383, 287] width 37 height 7
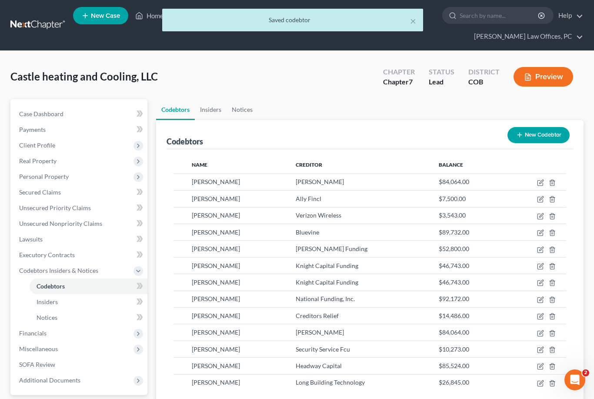
click at [541, 138] on button "New Codebtor" at bounding box center [539, 135] width 62 height 16
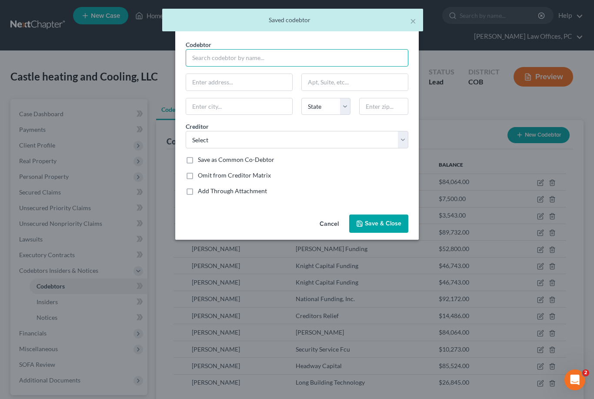
click at [304, 53] on input "text" at bounding box center [297, 57] width 223 height 17
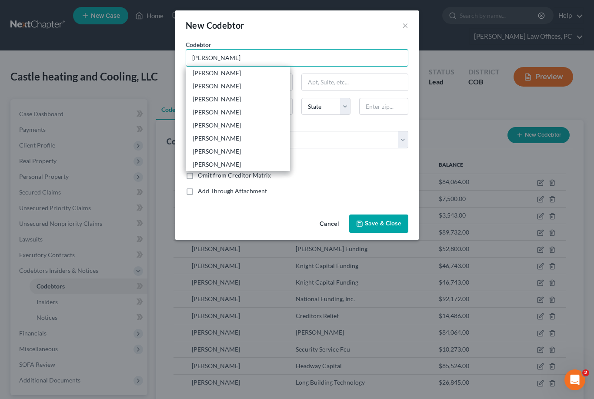
type input "[PERSON_NAME]"
click at [260, 151] on div "[PERSON_NAME]" at bounding box center [238, 151] width 90 height 9
type input "[STREET_ADDRESS]"
type input "Greeley"
select select "5"
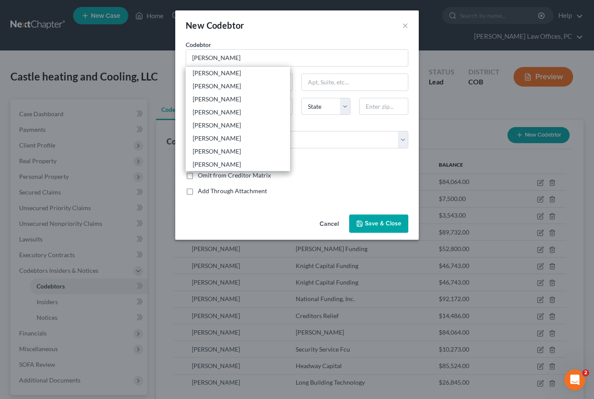
type input "80631"
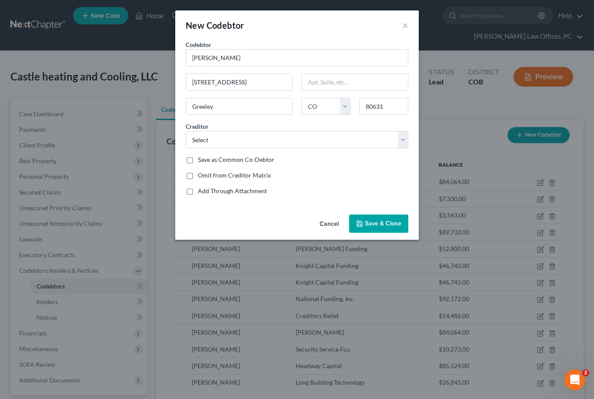
click at [198, 158] on label "Save as Common Co-Debtor" at bounding box center [236, 159] width 77 height 9
click at [201, 158] on input "Save as Common Co-Debtor" at bounding box center [204, 158] width 6 height 6
checkbox input "true"
click at [399, 144] on select "Select Ally Fincl Verizon Wireless Bluevine [PERSON_NAME] Funding Knight Capita…" at bounding box center [297, 139] width 223 height 17
select select "13"
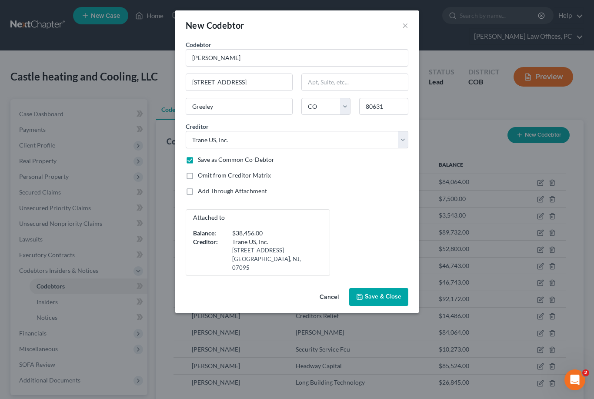
click at [380, 293] on span "Save & Close" at bounding box center [383, 296] width 37 height 7
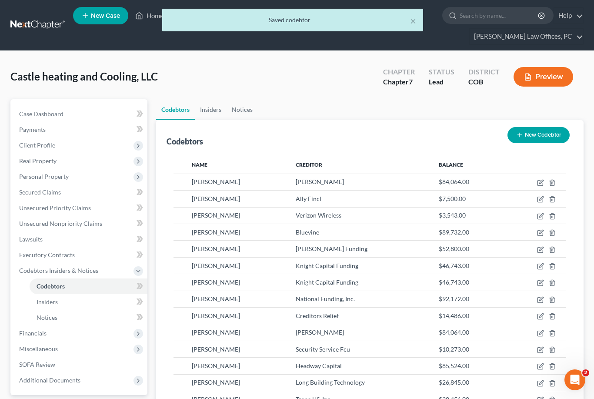
click at [535, 136] on button "New Codebtor" at bounding box center [539, 135] width 62 height 16
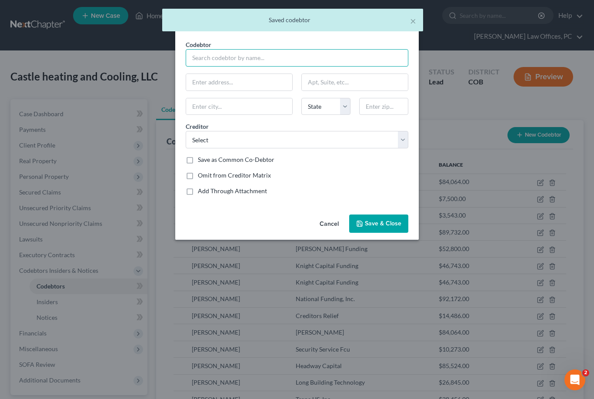
click at [301, 49] on input "text" at bounding box center [297, 57] width 223 height 17
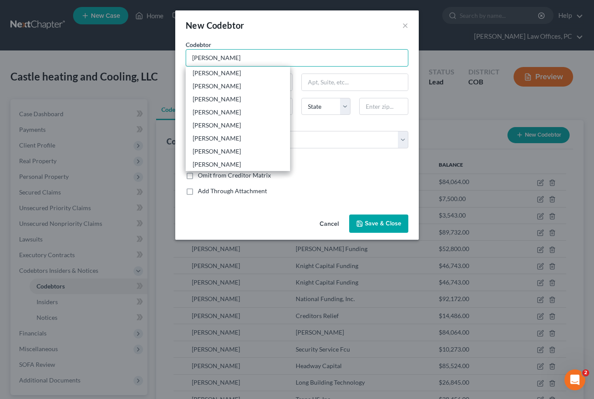
type input "[PERSON_NAME]"
click at [234, 151] on div "[PERSON_NAME]" at bounding box center [238, 151] width 90 height 9
type input "[STREET_ADDRESS]"
type input "Greeley"
select select "5"
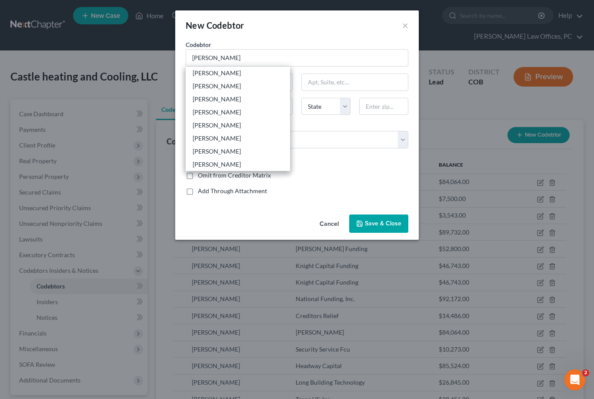
type input "80631"
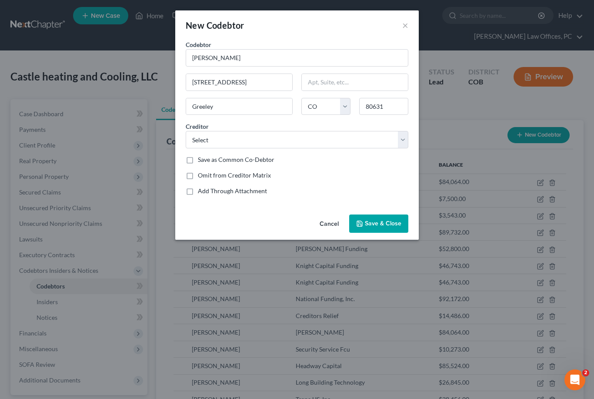
click at [198, 161] on label "Save as Common Co-Debtor" at bounding box center [236, 159] width 77 height 9
click at [201, 161] on input "Save as Common Co-Debtor" at bounding box center [204, 158] width 6 height 6
checkbox input "true"
click at [402, 146] on select "Select Ally Fincl Verizon Wireless Bluevine [PERSON_NAME] Funding Knight Capita…" at bounding box center [297, 139] width 223 height 17
select select "13"
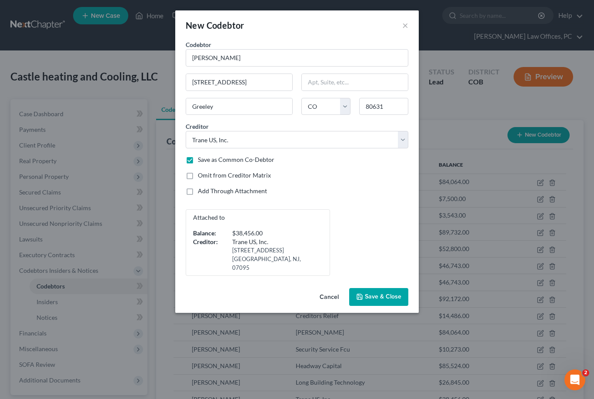
click at [376, 293] on span "Save & Close" at bounding box center [383, 296] width 37 height 7
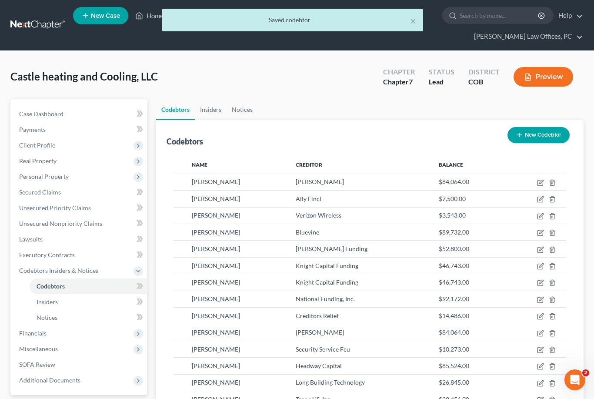
click at [545, 132] on button "New Codebtor" at bounding box center [539, 135] width 62 height 16
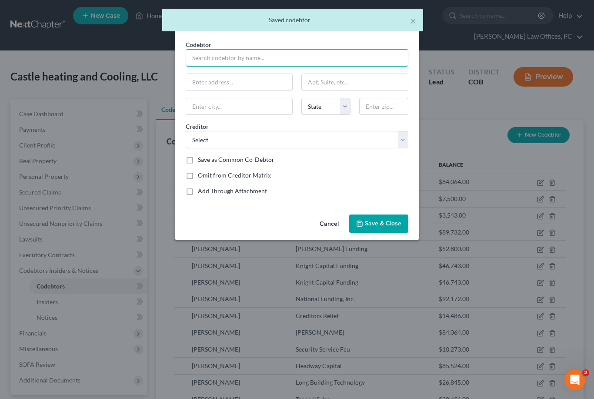
click at [317, 55] on input "text" at bounding box center [297, 57] width 223 height 17
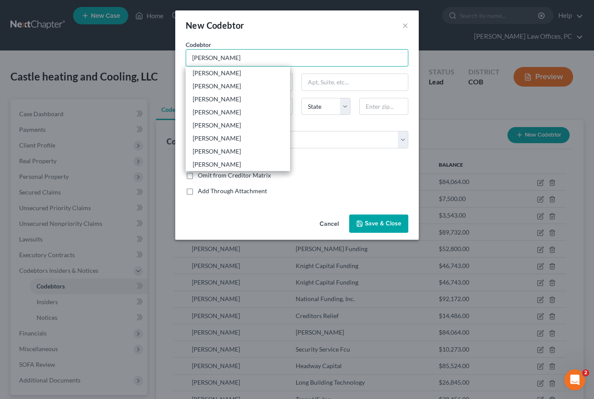
type input "[PERSON_NAME]"
click at [242, 154] on div "[PERSON_NAME]" at bounding box center [238, 151] width 90 height 9
type input "[STREET_ADDRESS]"
type input "Greeley"
select select "5"
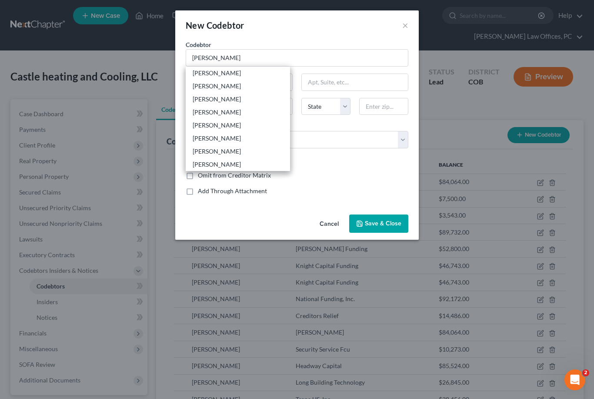
type input "80631"
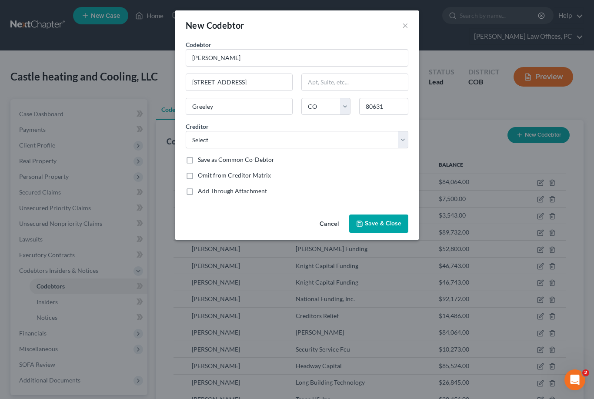
click at [198, 161] on label "Save as Common Co-Debtor" at bounding box center [236, 159] width 77 height 9
click at [201, 161] on input "Save as Common Co-Debtor" at bounding box center [204, 158] width 6 height 6
checkbox input "true"
click at [400, 142] on select "Select Ally Fincl Verizon Wireless Bluevine [PERSON_NAME] Funding Knight Capita…" at bounding box center [297, 139] width 223 height 17
select select "14"
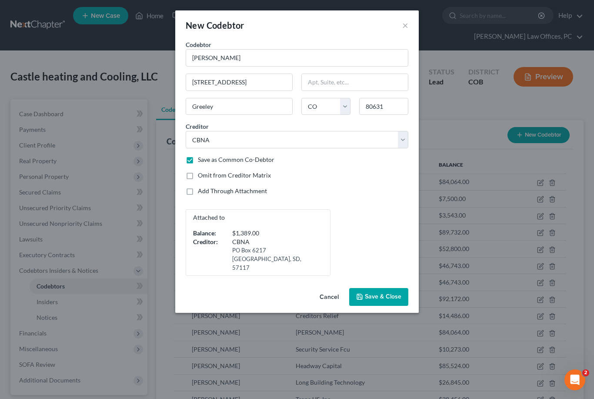
click at [378, 293] on span "Save & Close" at bounding box center [383, 296] width 37 height 7
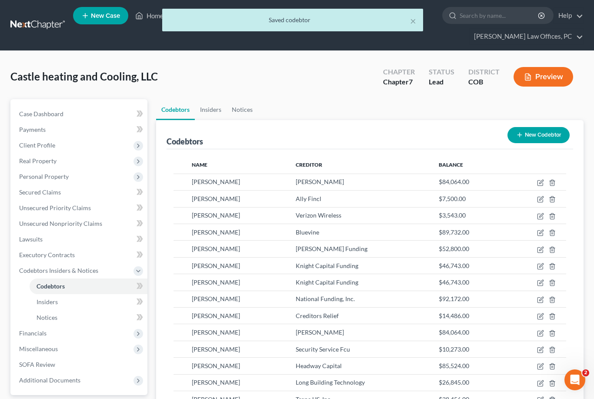
click at [551, 135] on button "New Codebtor" at bounding box center [539, 135] width 62 height 16
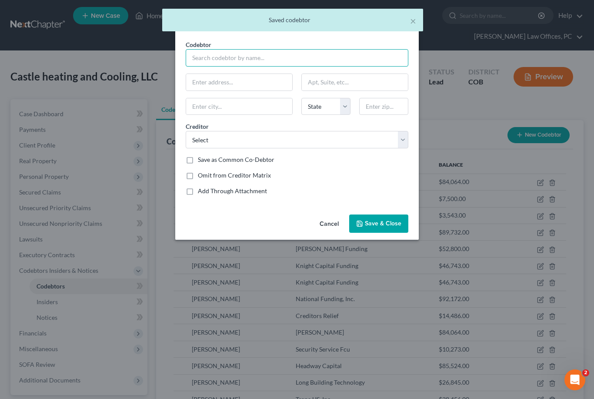
click at [307, 65] on input "text" at bounding box center [297, 57] width 223 height 17
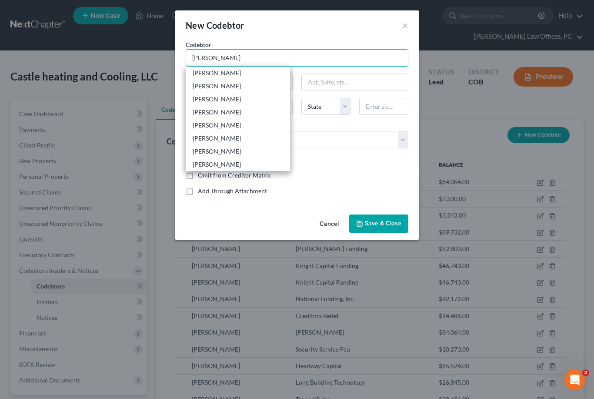
type input "[PERSON_NAME]"
click at [248, 153] on div "[PERSON_NAME]" at bounding box center [238, 151] width 90 height 9
type input "[STREET_ADDRESS]"
type input "Greeley"
select select "5"
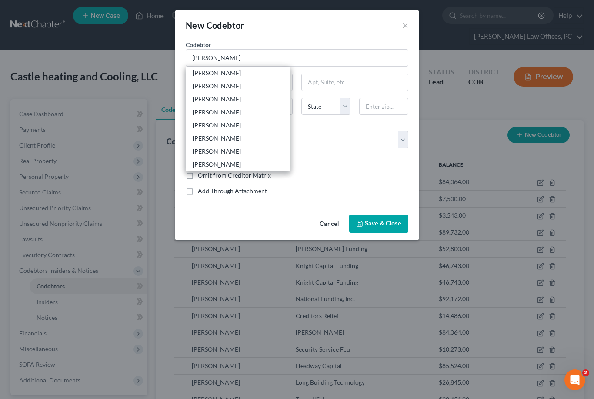
type input "80631"
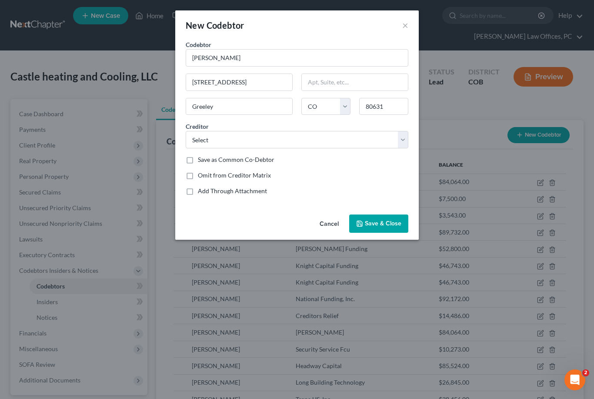
click at [198, 155] on label "Save as Common Co-Debtor" at bounding box center [236, 159] width 77 height 9
click at [201, 155] on input "Save as Common Co-Debtor" at bounding box center [204, 158] width 6 height 6
checkbox input "true"
click at [402, 137] on select "Select Ally Fincl Verizon Wireless Bluevine [PERSON_NAME] Funding Knight Capita…" at bounding box center [297, 139] width 223 height 17
select select "15"
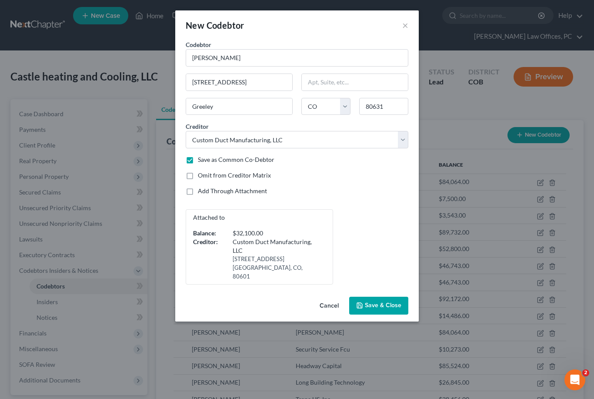
click at [382, 297] on button "Save & Close" at bounding box center [378, 306] width 59 height 18
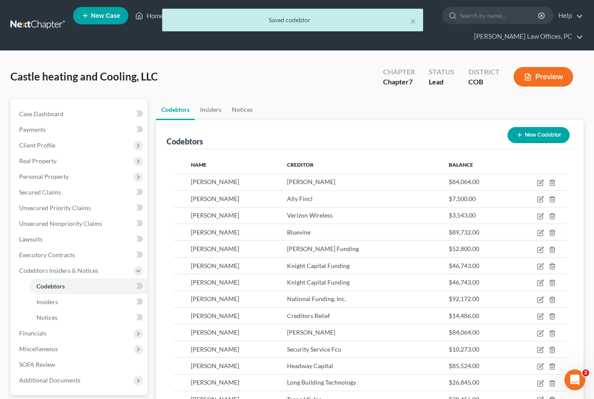
click at [544, 133] on button "New Codebtor" at bounding box center [539, 135] width 62 height 16
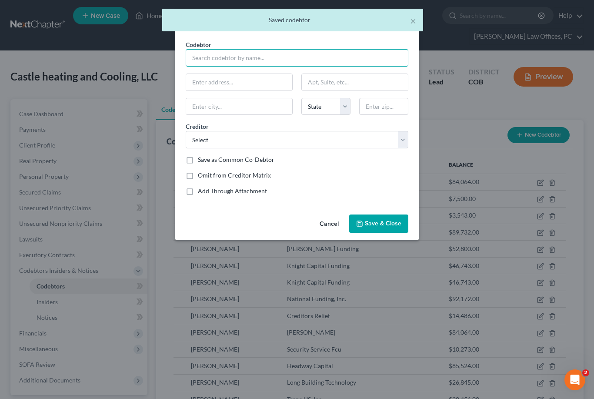
click at [285, 57] on input "text" at bounding box center [297, 57] width 223 height 17
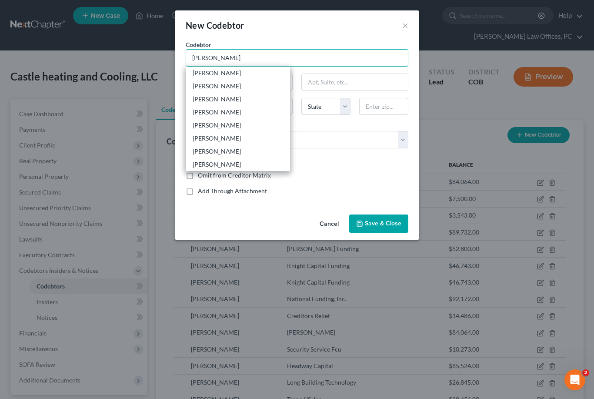
type input "[PERSON_NAME]"
click at [255, 154] on div "[PERSON_NAME]" at bounding box center [238, 151] width 90 height 9
type input "[STREET_ADDRESS]"
type input "Greeley"
select select "5"
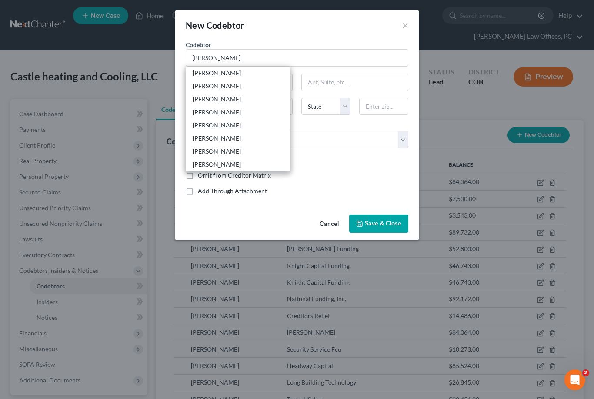
type input "80631"
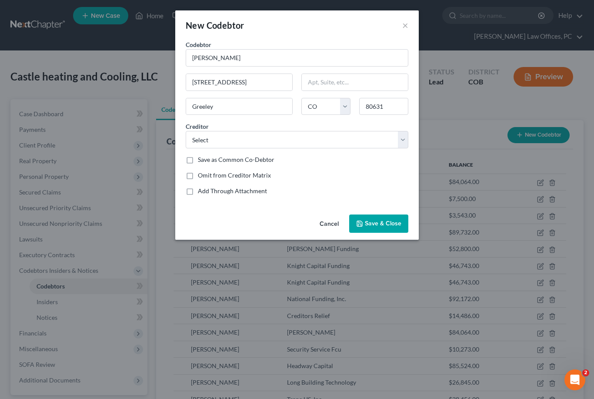
click at [198, 156] on label "Save as Common Co-Debtor" at bounding box center [236, 159] width 77 height 9
click at [201, 156] on input "Save as Common Co-Debtor" at bounding box center [204, 158] width 6 height 6
checkbox input "true"
click at [392, 219] on button "Save & Close" at bounding box center [378, 223] width 59 height 18
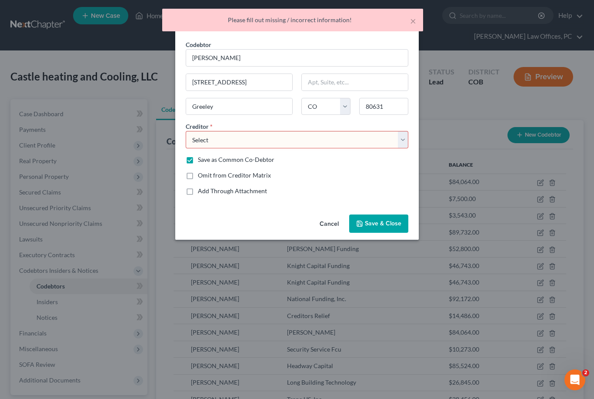
click at [399, 146] on select "Select Ally Fincl Verizon Wireless Bluevine [PERSON_NAME] Funding Knight Capita…" at bounding box center [297, 139] width 223 height 17
select select "17"
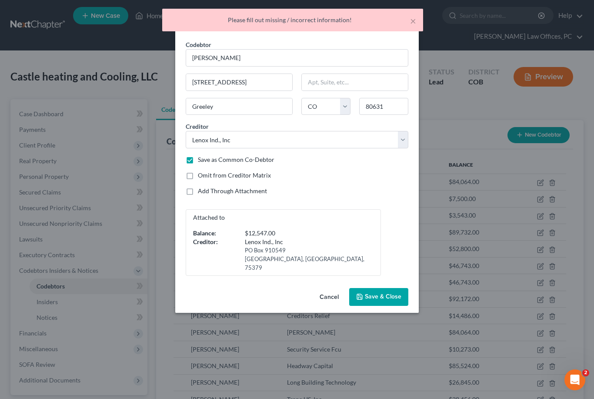
click at [378, 293] on span "Save & Close" at bounding box center [383, 296] width 37 height 7
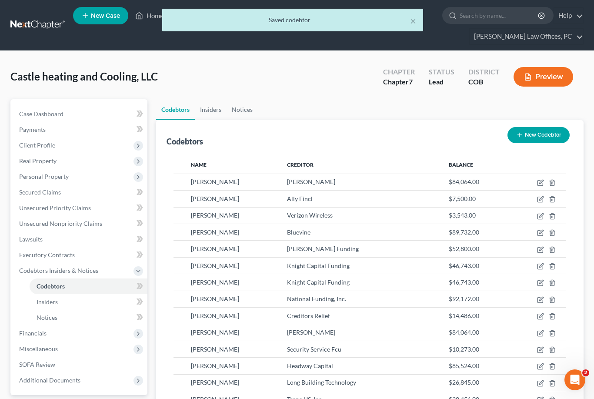
click at [543, 137] on button "New Codebtor" at bounding box center [539, 135] width 62 height 16
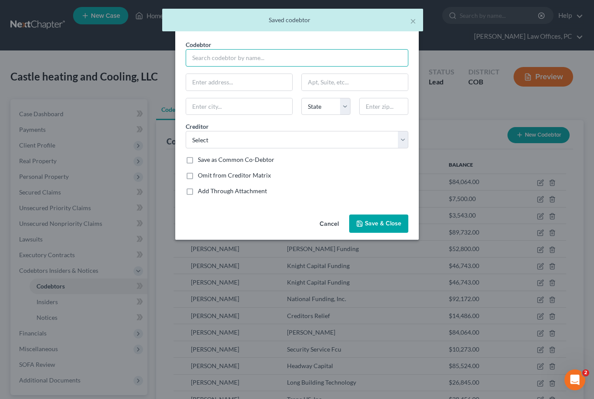
click at [291, 60] on input "text" at bounding box center [297, 57] width 223 height 17
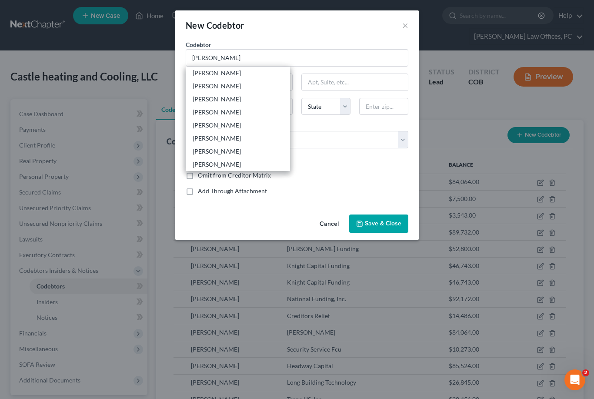
click at [234, 154] on div "[PERSON_NAME]" at bounding box center [238, 151] width 90 height 9
type input "[PERSON_NAME]"
type input "[STREET_ADDRESS]"
type input "Greeley"
select select "5"
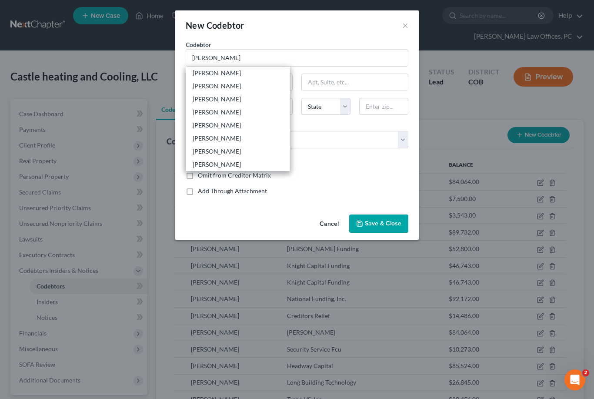
type input "80631"
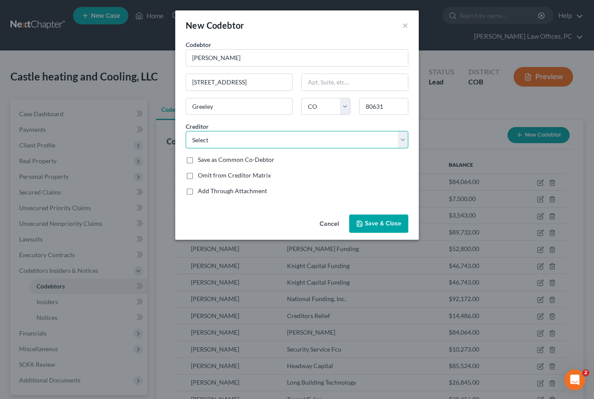
click at [402, 142] on select "Select Ally Fincl Verizon Wireless Bluevine [PERSON_NAME] Funding Knight Capita…" at bounding box center [297, 139] width 223 height 17
select select "18"
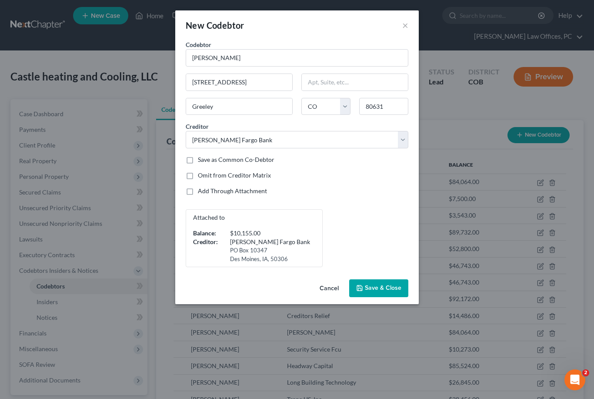
click at [382, 287] on span "Save & Close" at bounding box center [383, 287] width 37 height 7
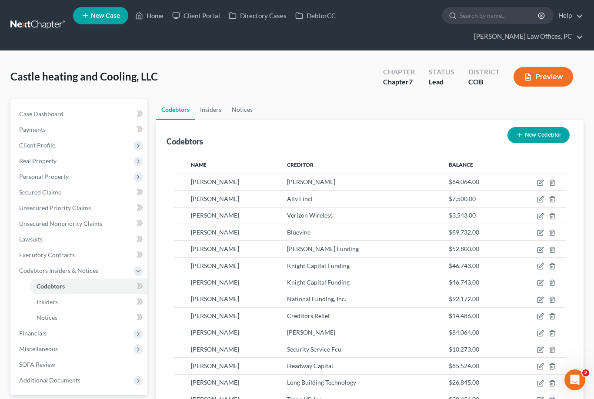
click at [28, 333] on span "Financials" at bounding box center [32, 332] width 27 height 7
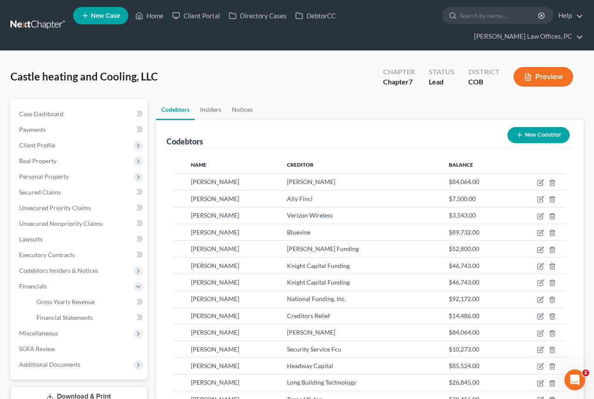
click at [69, 321] on link "Financial Statements" at bounding box center [89, 318] width 118 height 16
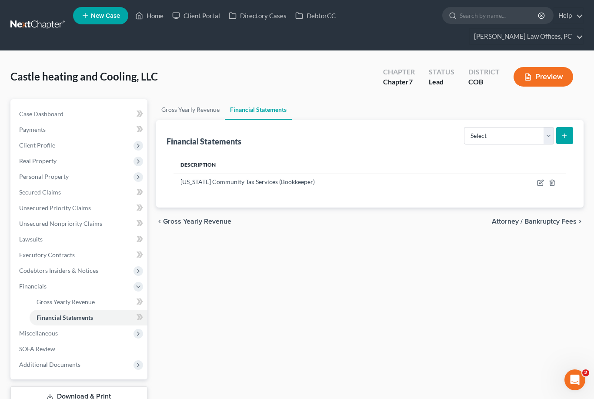
click at [30, 366] on span "Additional Documents" at bounding box center [49, 364] width 61 height 7
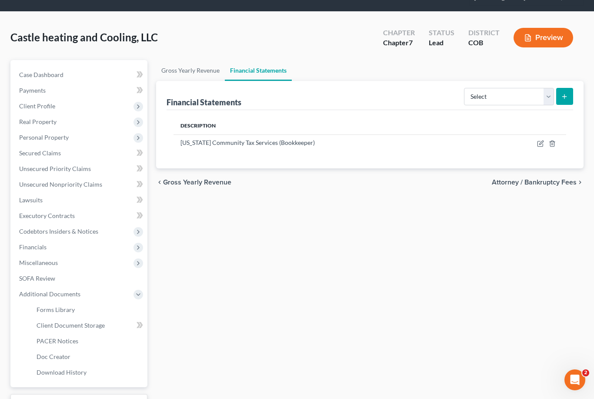
scroll to position [40, 0]
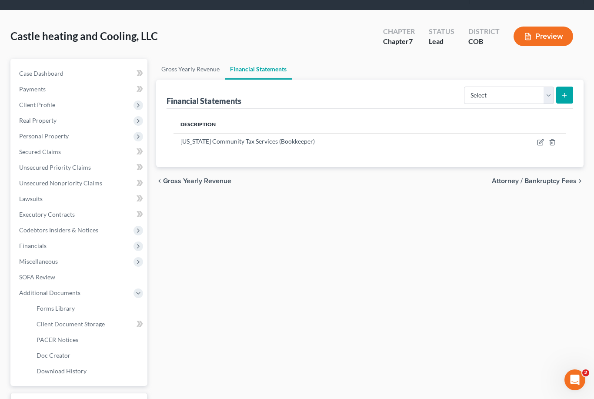
click at [65, 324] on span "Client Document Storage" at bounding box center [71, 323] width 68 height 7
select select "22"
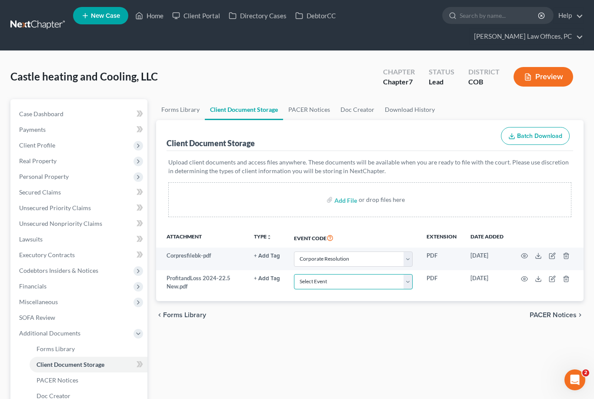
click at [413, 278] on select "Select Event 1009-1.1 Notice of Amendments 20 Largest Unsecured Creditors Amend…" at bounding box center [353, 281] width 119 height 15
click at [408, 279] on select "Select Event 1009-1.1 Notice of Amendments 20 Largest Unsecured Creditors Amend…" at bounding box center [353, 281] width 119 height 15
click at [405, 278] on select "Select Event 1009-1.1 Notice of Amendments 20 Largest Unsecured Creditors Amend…" at bounding box center [353, 281] width 119 height 15
click at [412, 283] on select "Select Event 1009-1.1 Notice of Amendments 20 Largest Unsecured Creditors Amend…" at bounding box center [353, 281] width 119 height 15
click at [583, 8] on link "Help" at bounding box center [568, 16] width 29 height 16
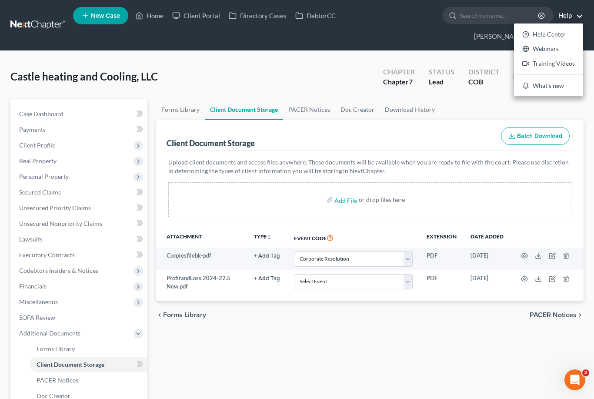
click at [568, 35] on link "Help Center" at bounding box center [548, 34] width 69 height 15
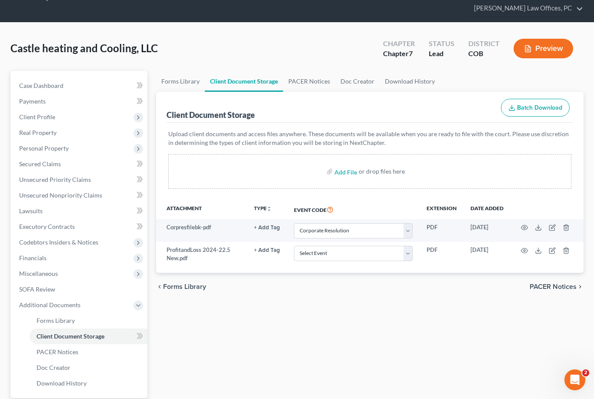
scroll to position [29, 0]
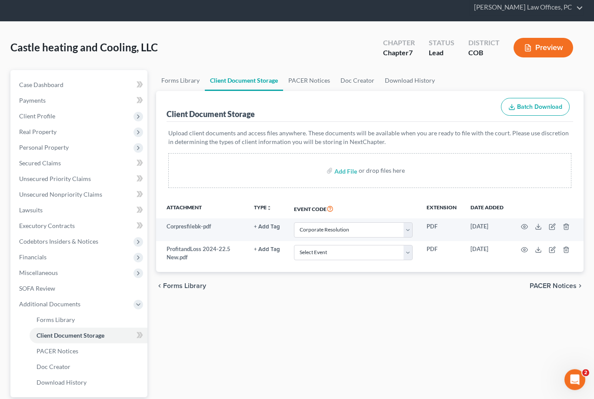
click at [37, 289] on span "SOFA Review" at bounding box center [37, 288] width 36 height 7
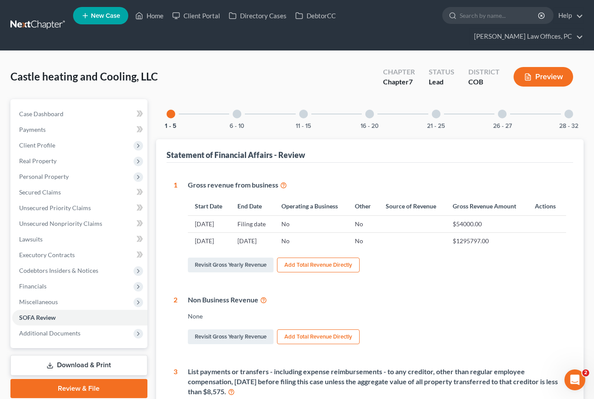
click at [239, 115] on div at bounding box center [237, 114] width 9 height 9
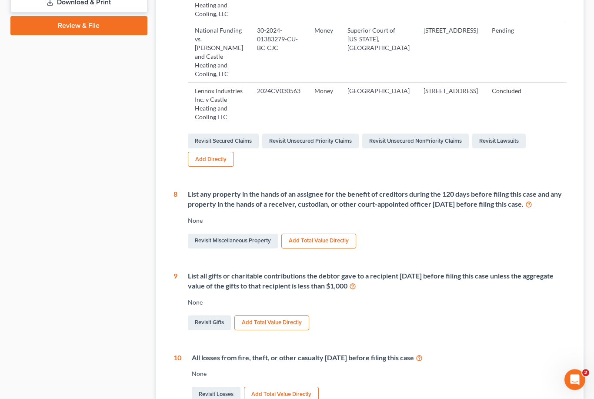
scroll to position [363, 0]
click at [471, 210] on div "6 List any creditor that [DATE] before filing this case set off or otherwise to…" at bounding box center [370, 110] width 393 height 586
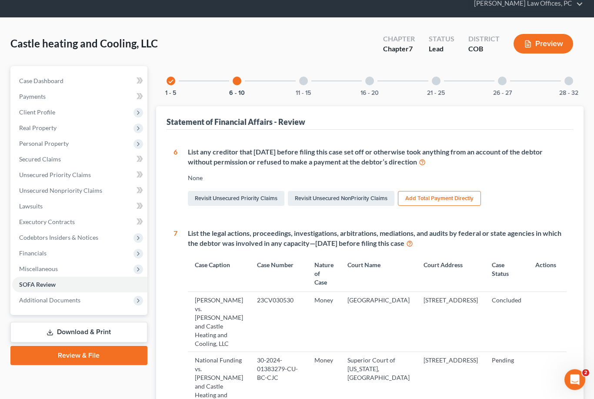
scroll to position [33, 0]
click at [41, 114] on span "Client Profile" at bounding box center [37, 111] width 36 height 7
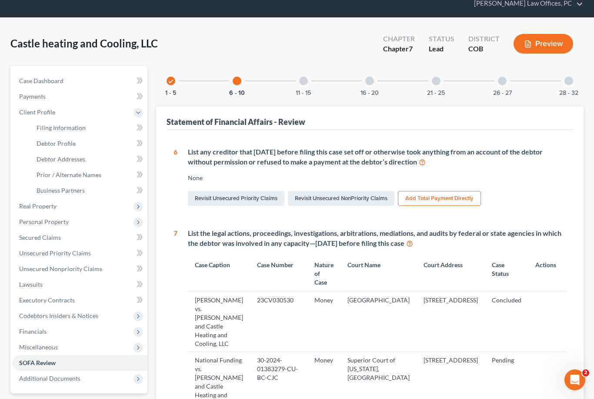
click at [56, 127] on span "Filing Information" at bounding box center [61, 127] width 49 height 7
select select "3"
select select "1"
select select "0"
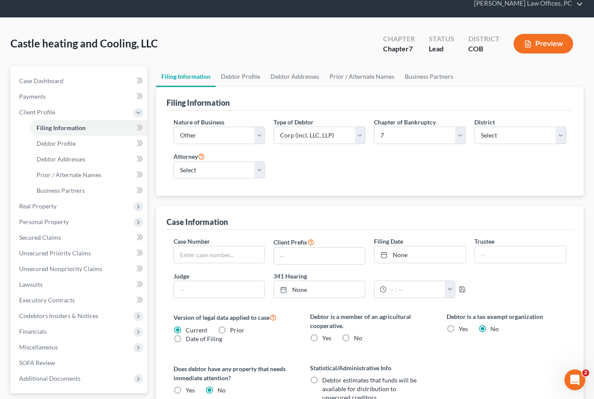
click at [433, 257] on link "None" at bounding box center [420, 254] width 91 height 17
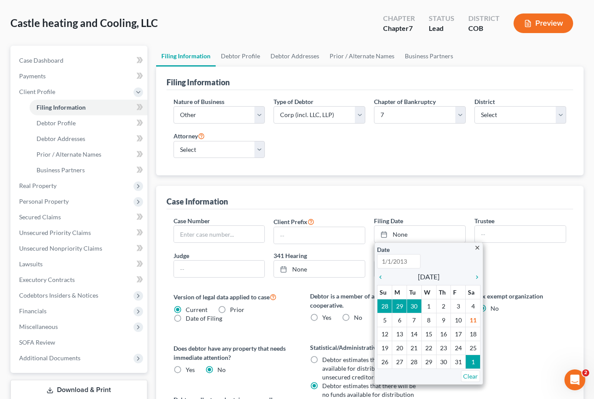
scroll to position [53, 0]
click at [56, 169] on span "Business Partners" at bounding box center [61, 170] width 48 height 7
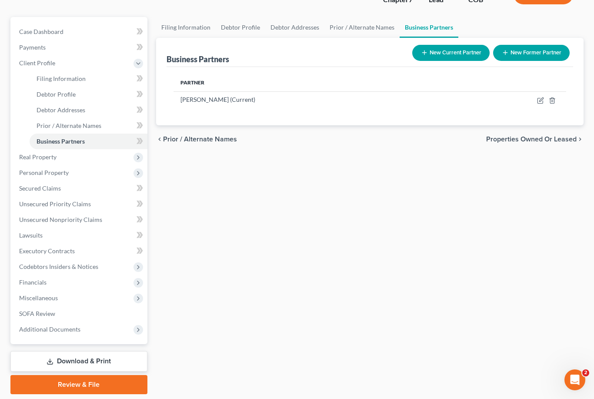
click at [33, 234] on span "Lawsuits" at bounding box center [30, 234] width 23 height 7
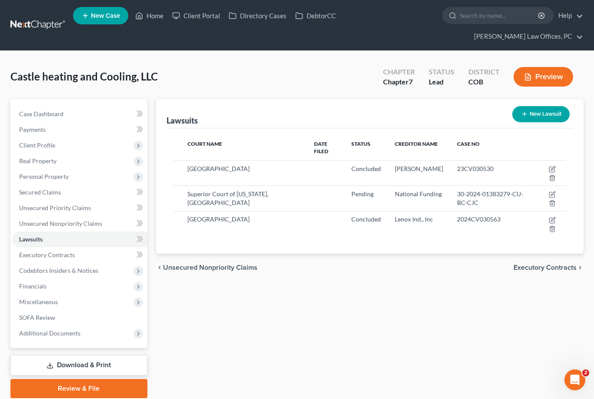
click at [33, 150] on span "Client Profile" at bounding box center [79, 145] width 135 height 16
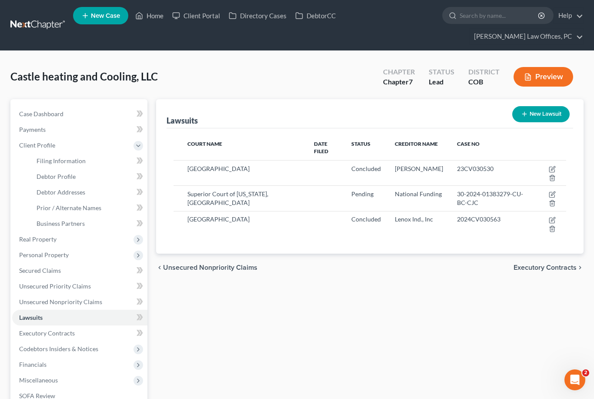
click at [48, 162] on span "Filing Information" at bounding box center [61, 160] width 49 height 7
select select "3"
select select "1"
select select "0"
select select "11"
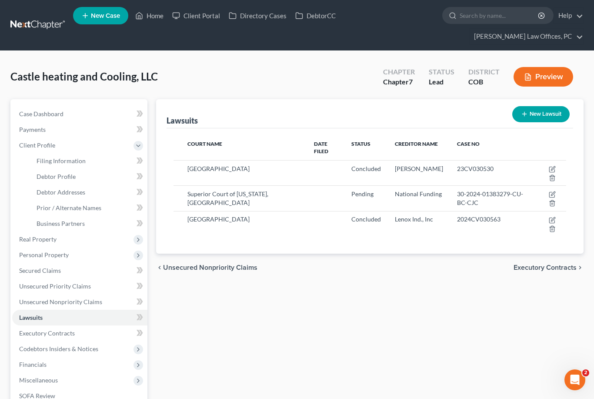
select select "0"
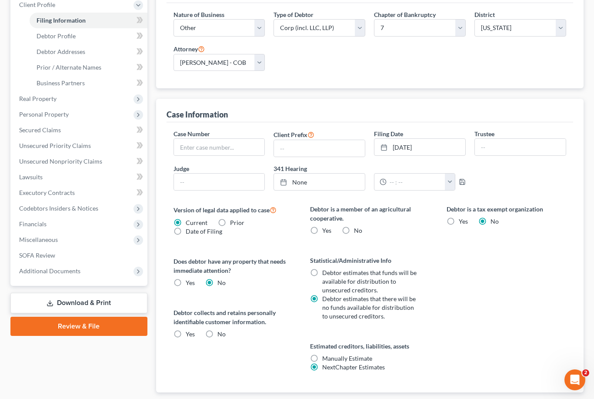
scroll to position [167, 0]
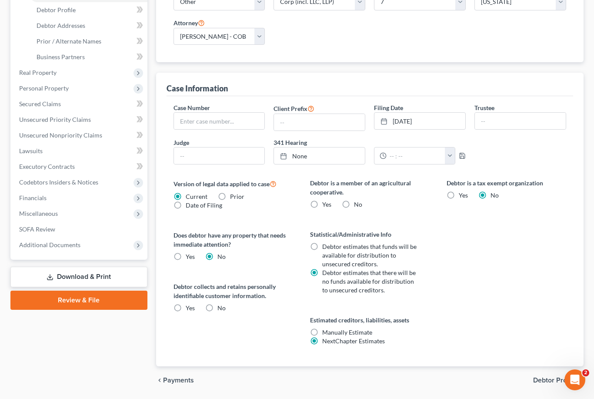
click at [217, 311] on label "No" at bounding box center [221, 308] width 8 height 9
click at [221, 309] on input "No" at bounding box center [224, 307] width 6 height 6
radio input "true"
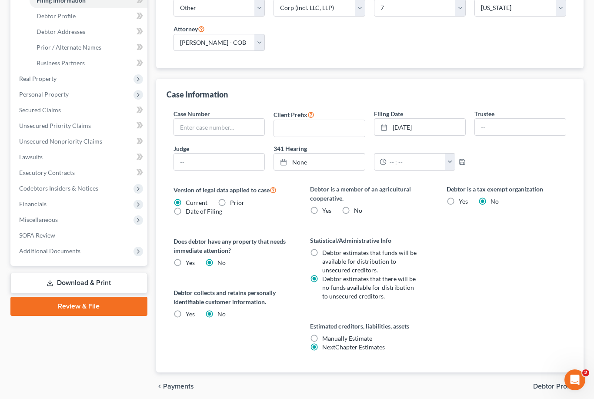
scroll to position [100, 0]
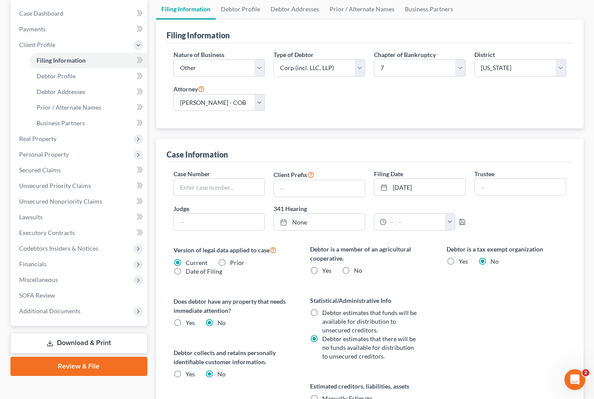
click at [66, 78] on span "Debtor Profile" at bounding box center [56, 76] width 39 height 7
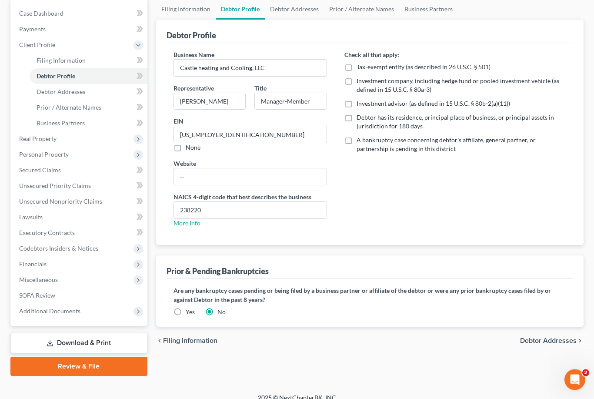
radio input "true"
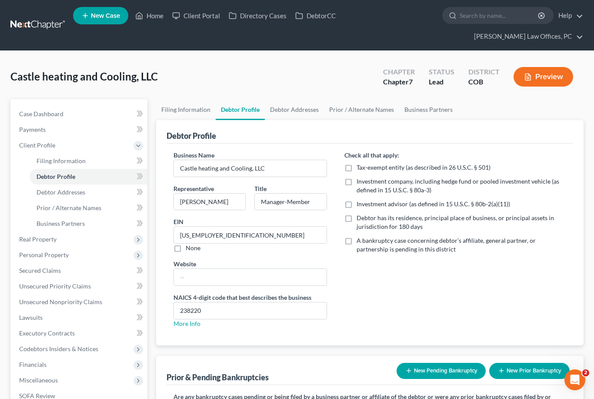
click at [464, 270] on div "Check all that apply: Tax-exempt entity (as described in 26 U.S.C. § 501) Inves…" at bounding box center [455, 243] width 239 height 184
click at [357, 241] on label "A bankruptcy case concerning debtor’s affiliate, general partner, or partnershi…" at bounding box center [462, 244] width 210 height 17
click at [360, 241] on input "A bankruptcy case concerning debtor’s affiliate, general partner, or partnershi…" at bounding box center [363, 239] width 6 height 6
checkbox input "true"
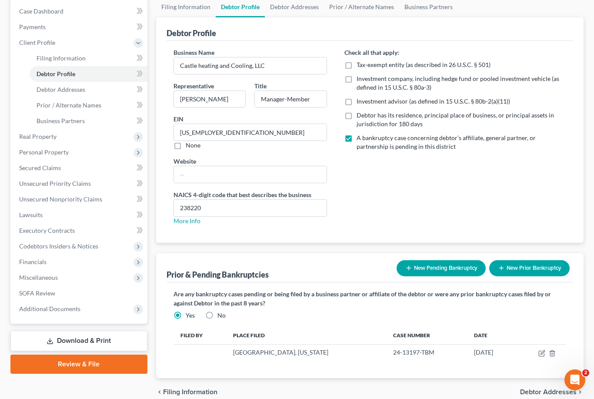
scroll to position [114, 0]
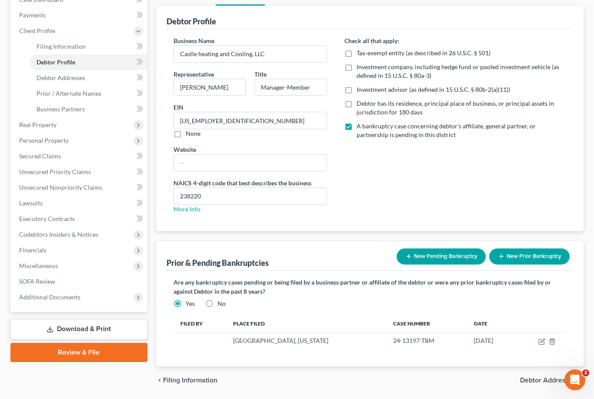
click at [541, 342] on icon "button" at bounding box center [543, 340] width 4 height 4
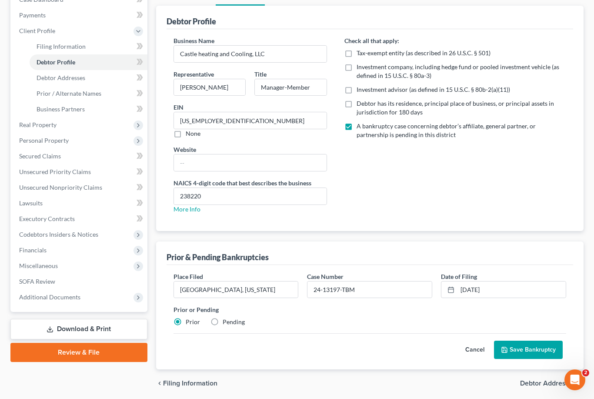
click at [532, 351] on button "Save Bankruptcy" at bounding box center [528, 350] width 69 height 18
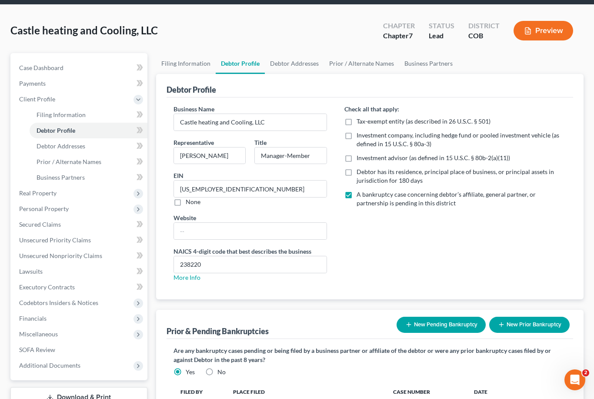
scroll to position [0, 0]
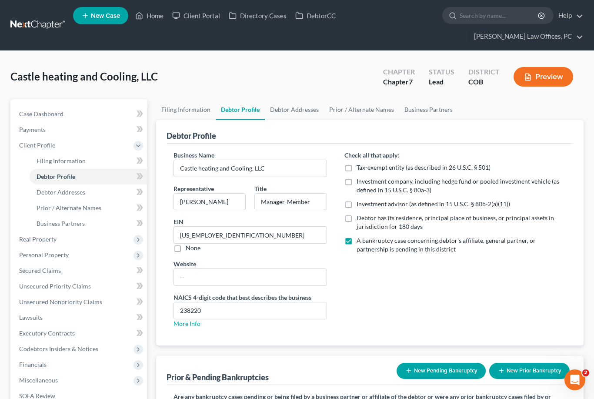
click at [572, 10] on link "Help" at bounding box center [568, 16] width 29 height 16
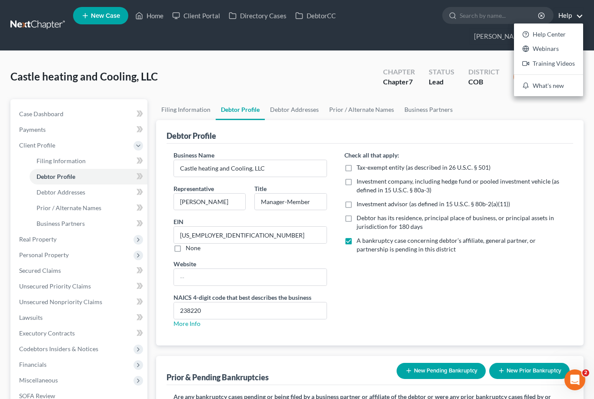
click at [553, 33] on link "Help Center" at bounding box center [548, 34] width 69 height 15
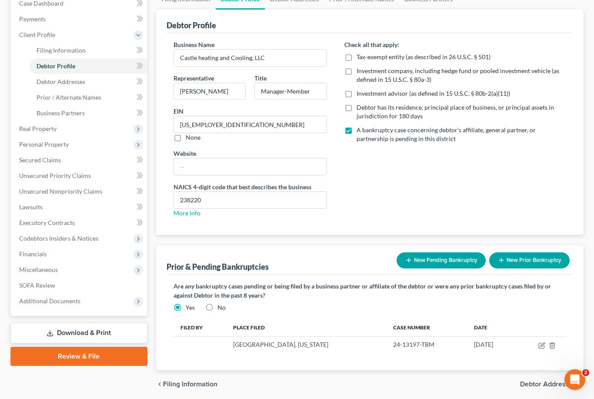
click at [58, 304] on span "Additional Documents" at bounding box center [79, 302] width 135 height 16
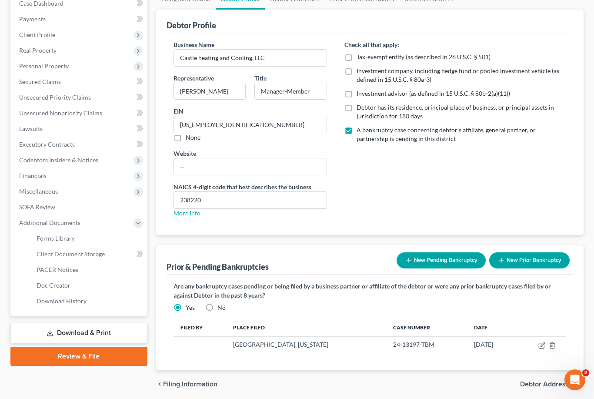
click at [59, 254] on span "Client Document Storage" at bounding box center [71, 253] width 68 height 7
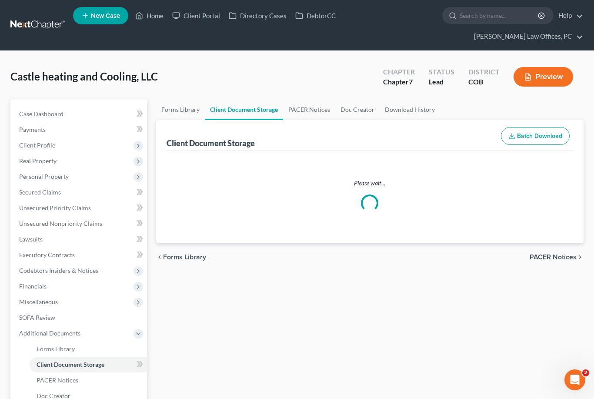
select select "22"
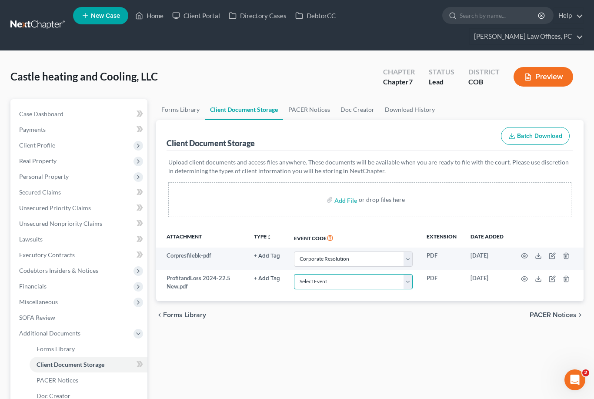
click at [408, 285] on select "Select Event 1009-1.1 Notice of Amendments 20 Largest Unsecured Creditors Amend…" at bounding box center [353, 281] width 119 height 15
select select "58"
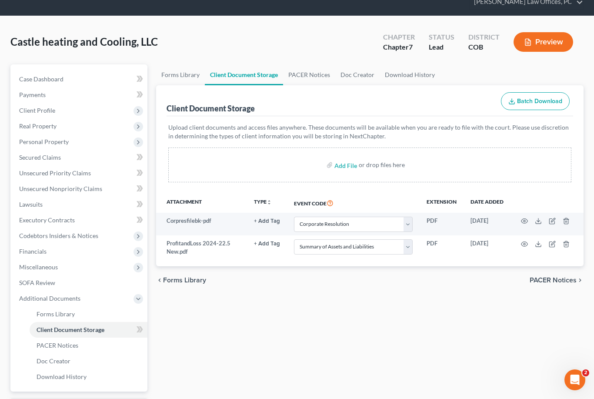
scroll to position [82, 0]
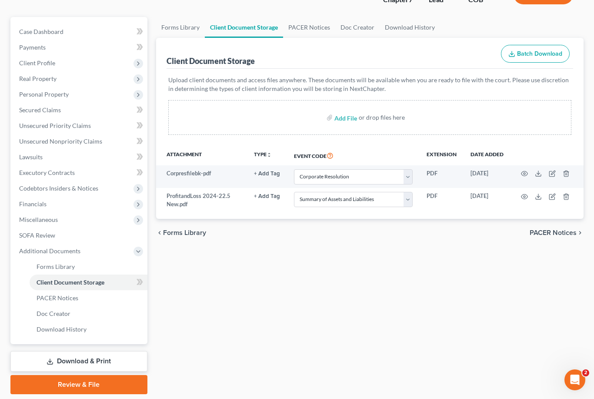
click at [60, 361] on link "Download & Print" at bounding box center [78, 361] width 137 height 20
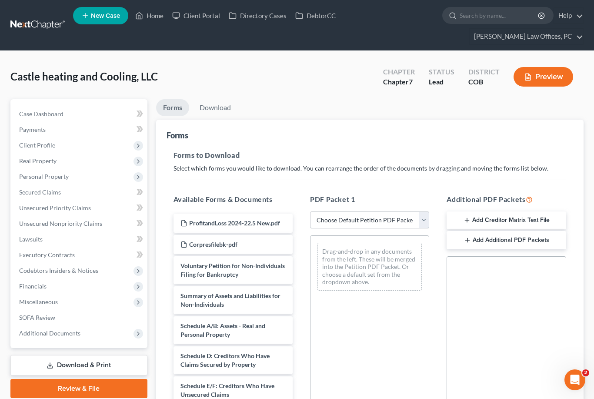
click at [382, 214] on select "Choose Default Petition PDF Packet Complete Bankruptcy Petition (all forms and …" at bounding box center [369, 219] width 119 height 17
select select "0"
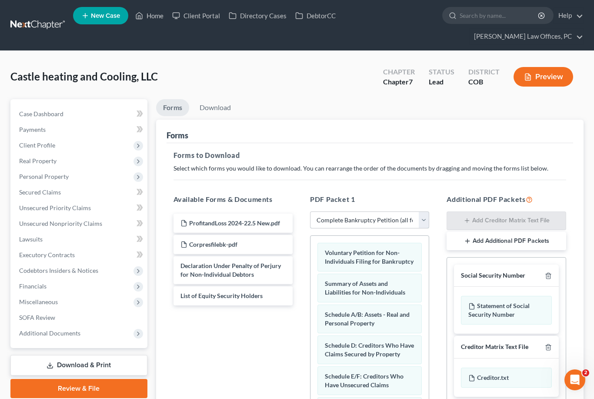
scroll to position [126, 0]
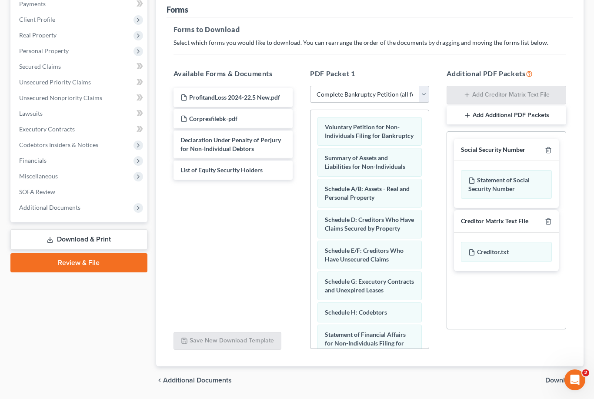
click at [559, 384] on span "Download" at bounding box center [560, 380] width 31 height 7
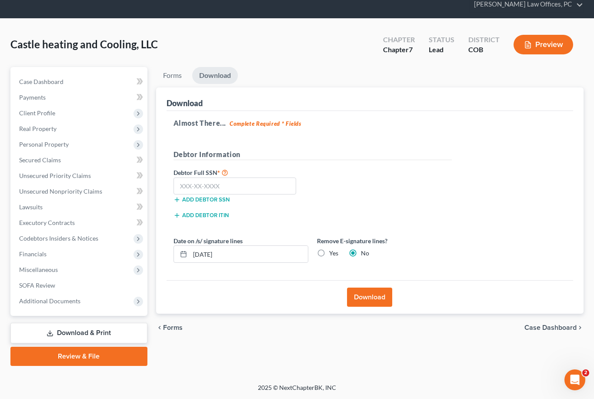
scroll to position [4, 0]
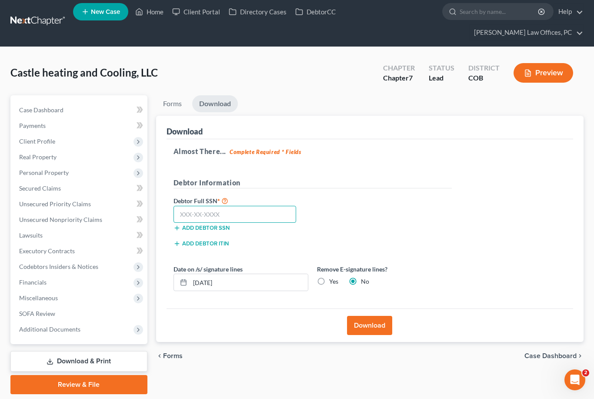
click at [198, 217] on input "text" at bounding box center [235, 214] width 123 height 17
type input "123-45-6789"
click at [371, 323] on button "Download" at bounding box center [369, 325] width 45 height 19
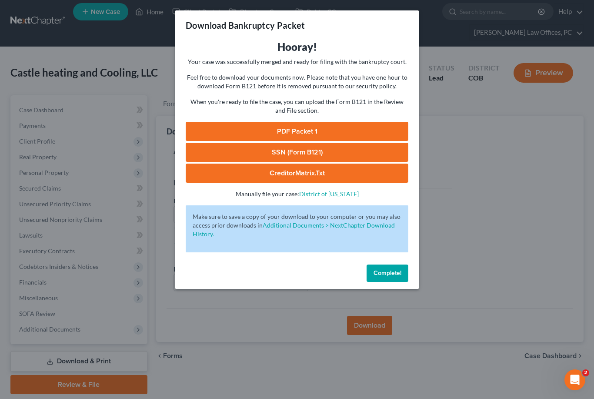
click at [281, 135] on link "PDF Packet 1" at bounding box center [297, 131] width 223 height 19
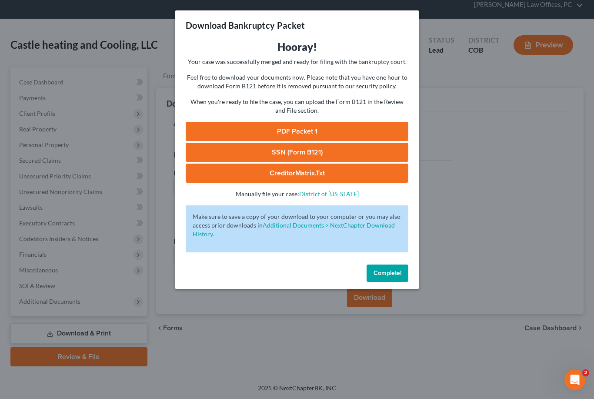
click at [385, 277] on button "Complete!" at bounding box center [388, 272] width 42 height 17
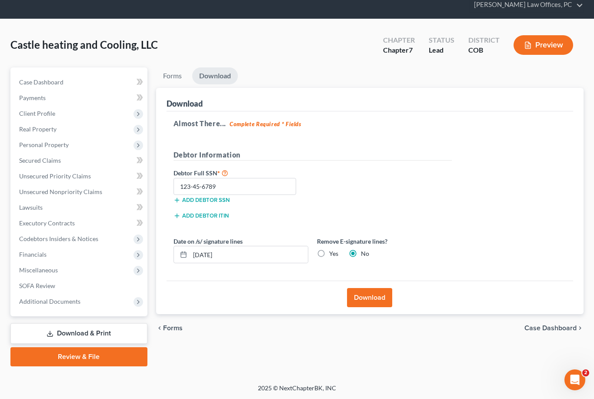
click at [73, 359] on link "Review & File" at bounding box center [78, 356] width 137 height 19
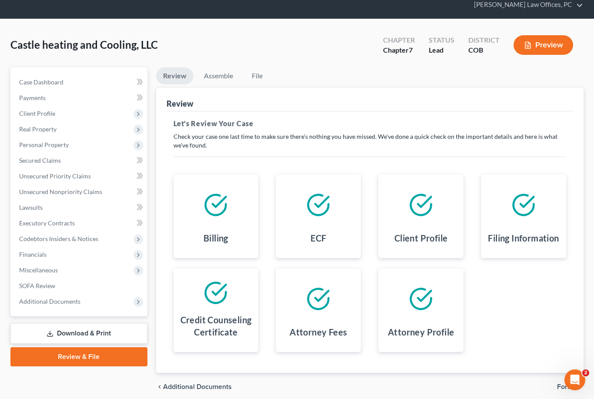
scroll to position [40, 0]
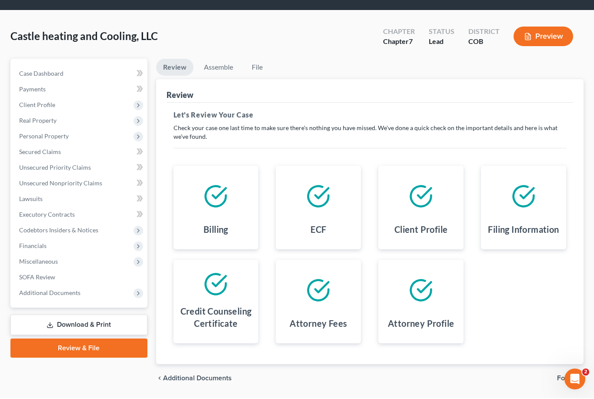
click at [570, 377] on span "Forms" at bounding box center [567, 378] width 20 height 7
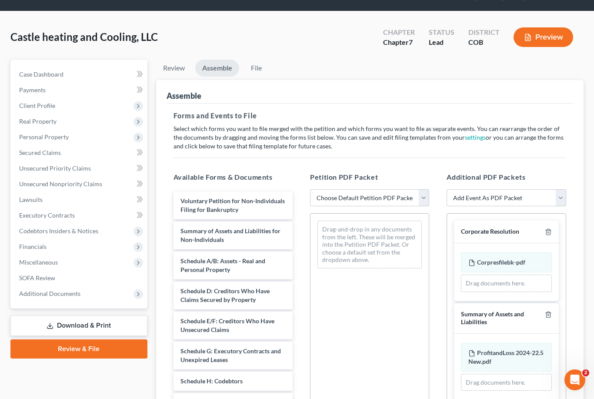
click at [552, 313] on icon "button" at bounding box center [548, 314] width 7 height 7
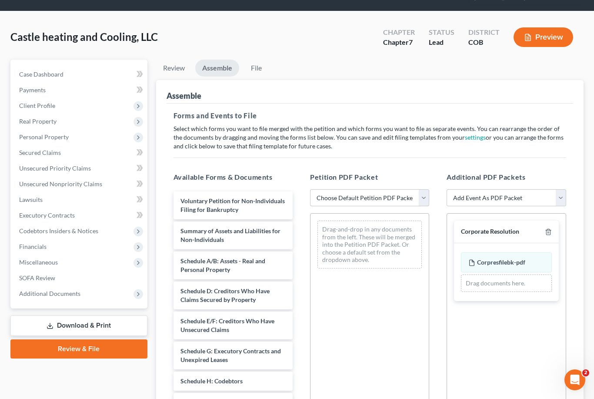
click at [405, 195] on select "Choose Default Petition PDF Packet Complete Bankruptcy Petition (all forms and …" at bounding box center [369, 197] width 119 height 17
select select "0"
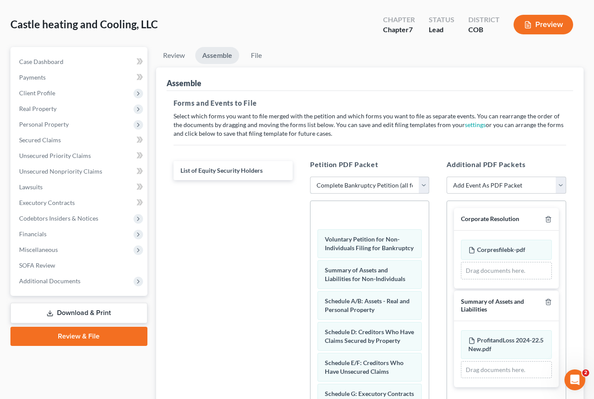
scroll to position [53, 0]
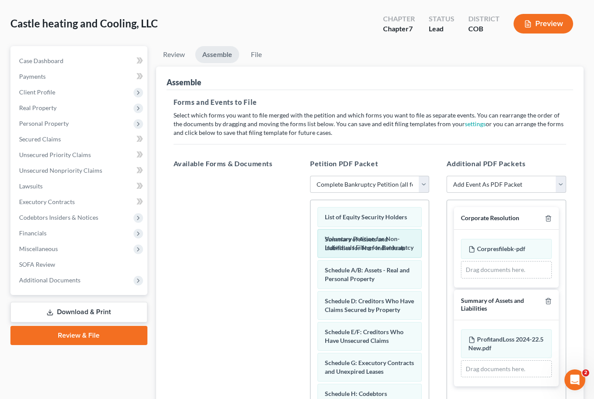
click at [394, 243] on span "Voluntary Petition for Non-Individuals Filing for Bankruptcy" at bounding box center [369, 243] width 89 height 16
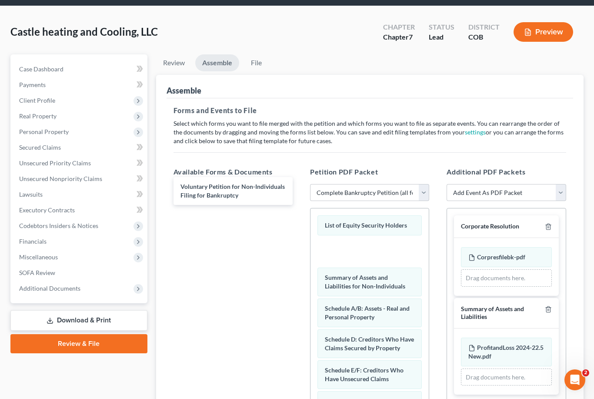
scroll to position [44, 0]
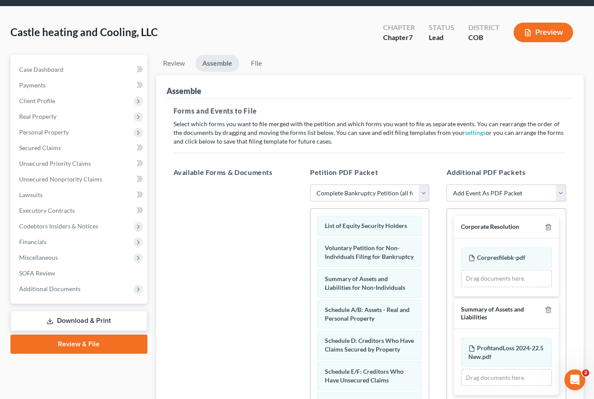
click at [353, 248] on span "Voluntary Petition for Non-Individuals Filing for Bankruptcy" at bounding box center [369, 252] width 89 height 16
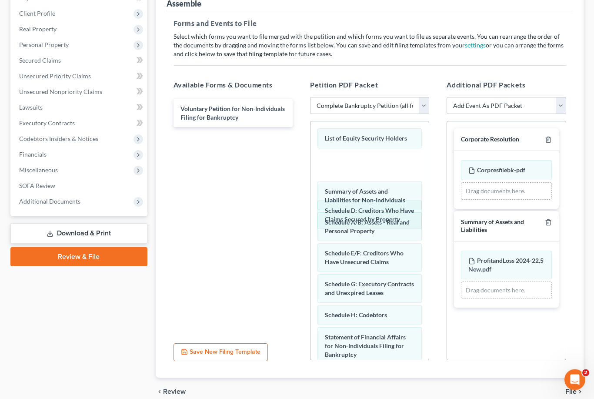
scroll to position [133, 0]
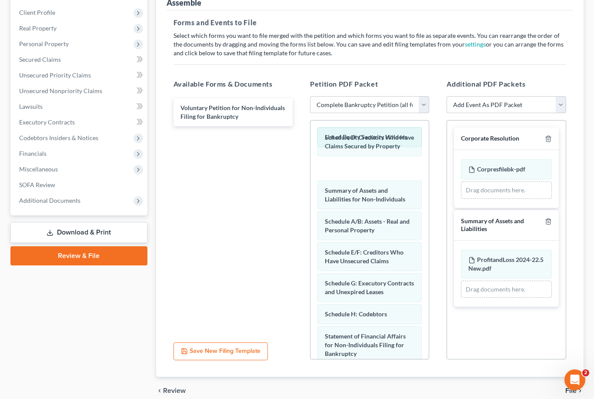
click at [387, 141] on div "Schedule D: Creditors Who Have Claims Secured by Property" at bounding box center [370, 141] width 104 height 29
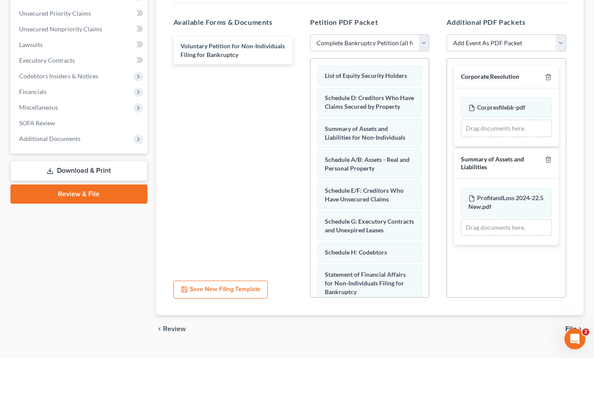
scroll to position [171, 0]
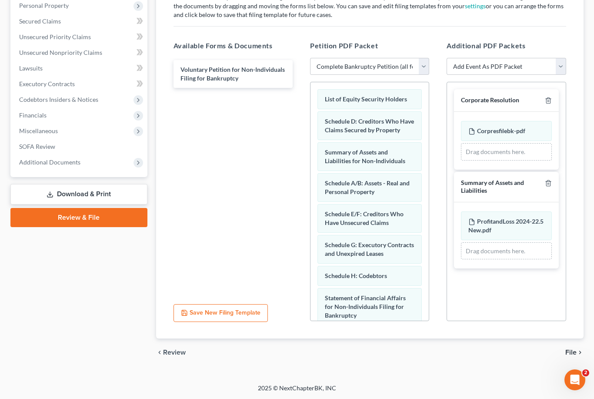
click at [369, 133] on span "Schedule D: Creditors Who Have Claims Secured by Property" at bounding box center [369, 125] width 89 height 16
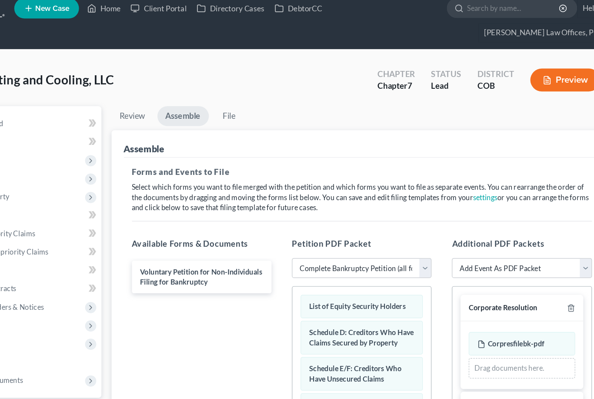
scroll to position [0, 0]
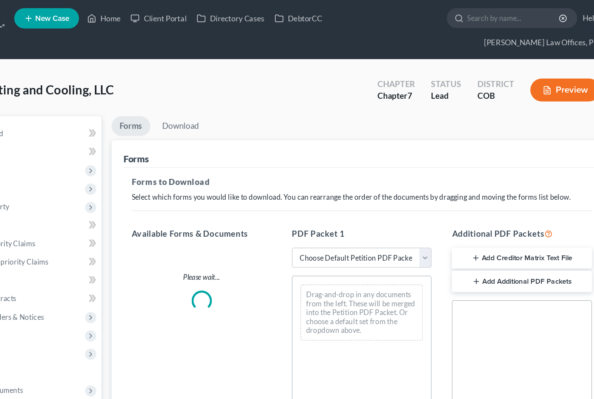
scroll to position [32, 0]
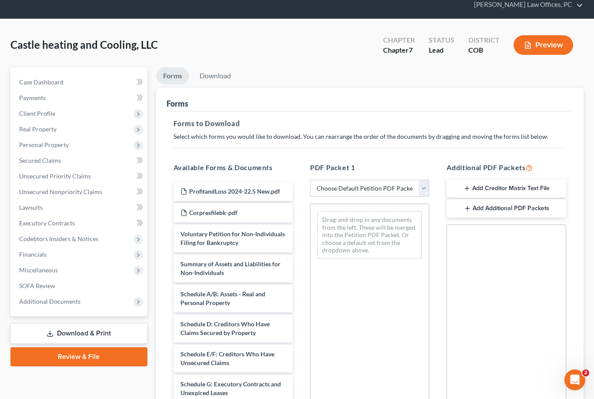
click at [398, 187] on select "Choose Default Petition PDF Packet Complete Bankruptcy Petition (all forms and …" at bounding box center [369, 188] width 119 height 17
select select "0"
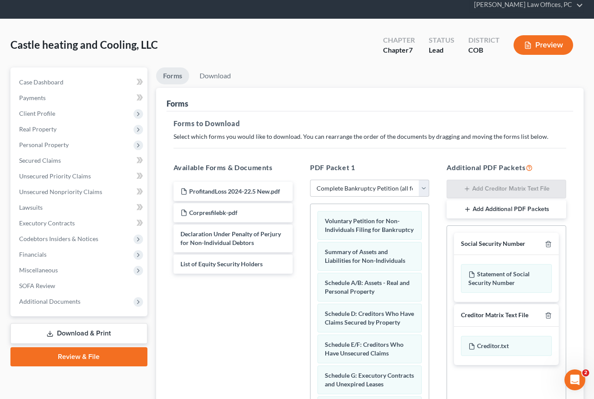
click at [549, 243] on icon "button" at bounding box center [548, 244] width 7 height 7
click at [545, 209] on button "Add Additional PDF Packets" at bounding box center [506, 209] width 119 height 18
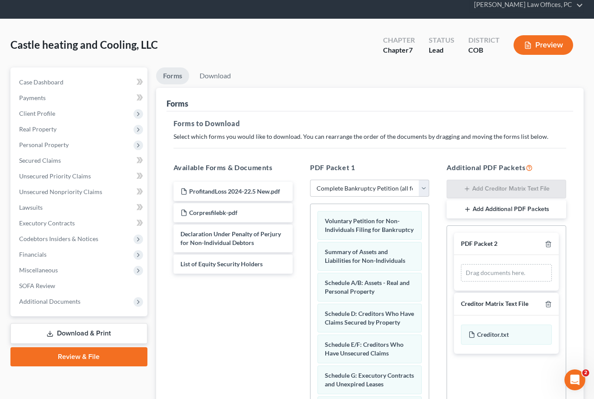
click at [517, 246] on div "PDF Packet 2" at bounding box center [506, 244] width 104 height 23
click at [512, 271] on div "Drag documents here." at bounding box center [506, 272] width 90 height 17
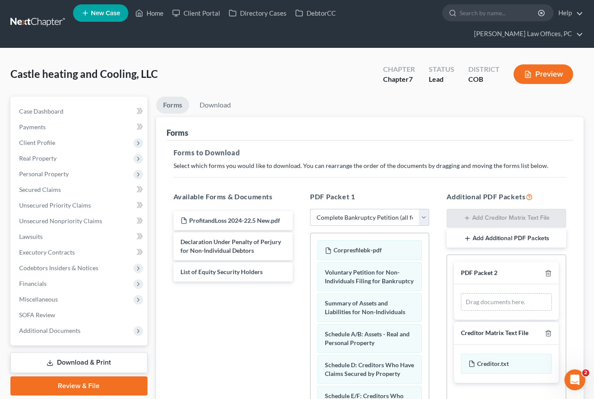
scroll to position [11, 0]
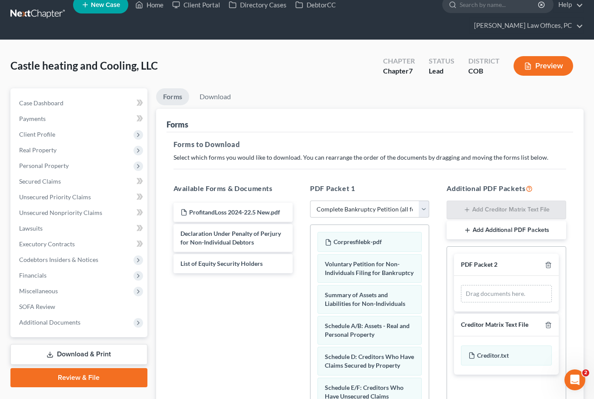
click at [399, 239] on div "Corpresfilebk-pdf" at bounding box center [370, 242] width 104 height 20
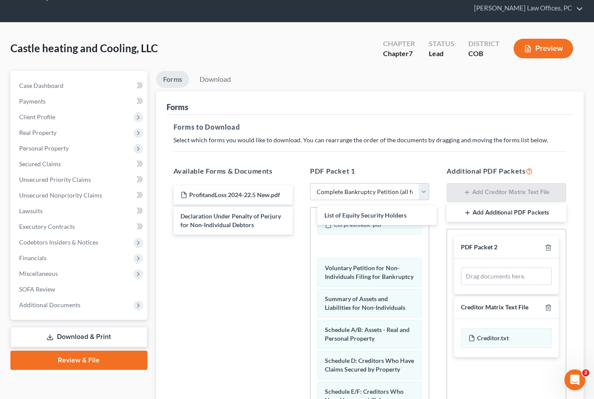
scroll to position [0, 0]
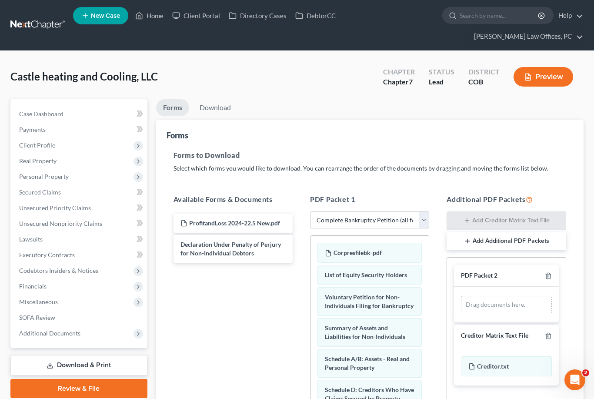
scroll to position [32, 0]
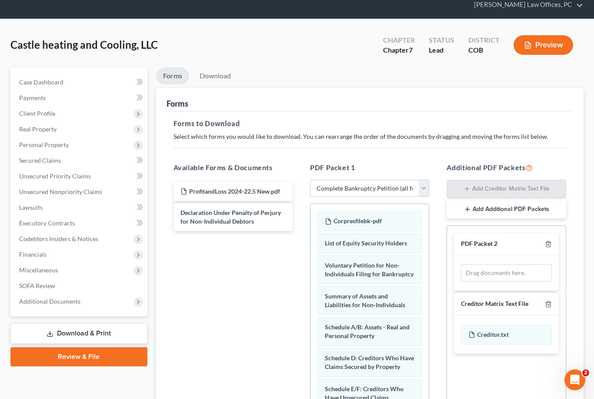
select select "22"
select select "58"
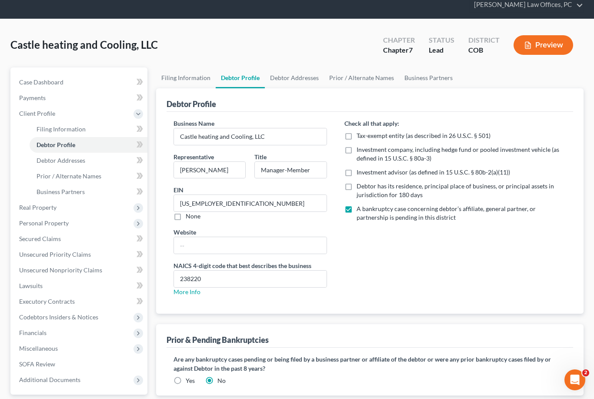
scroll to position [110, 0]
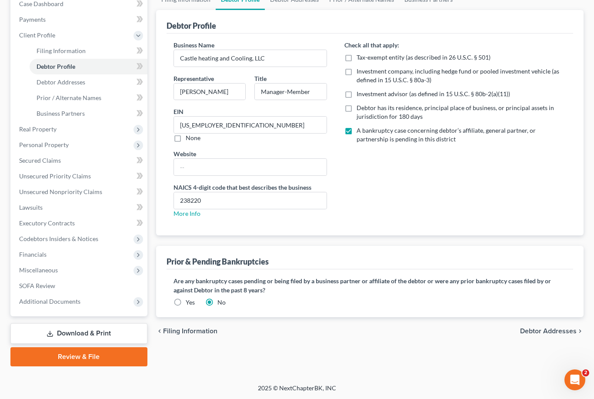
radio input "true"
